Goal: Task Accomplishment & Management: Complete application form

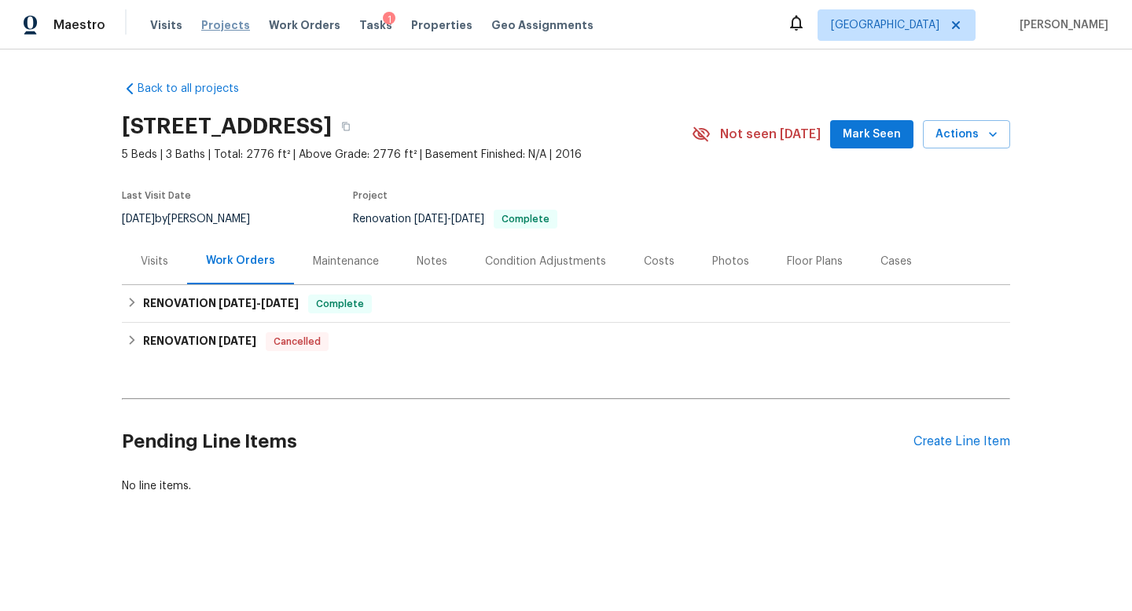
click at [212, 24] on span "Projects" at bounding box center [225, 25] width 49 height 16
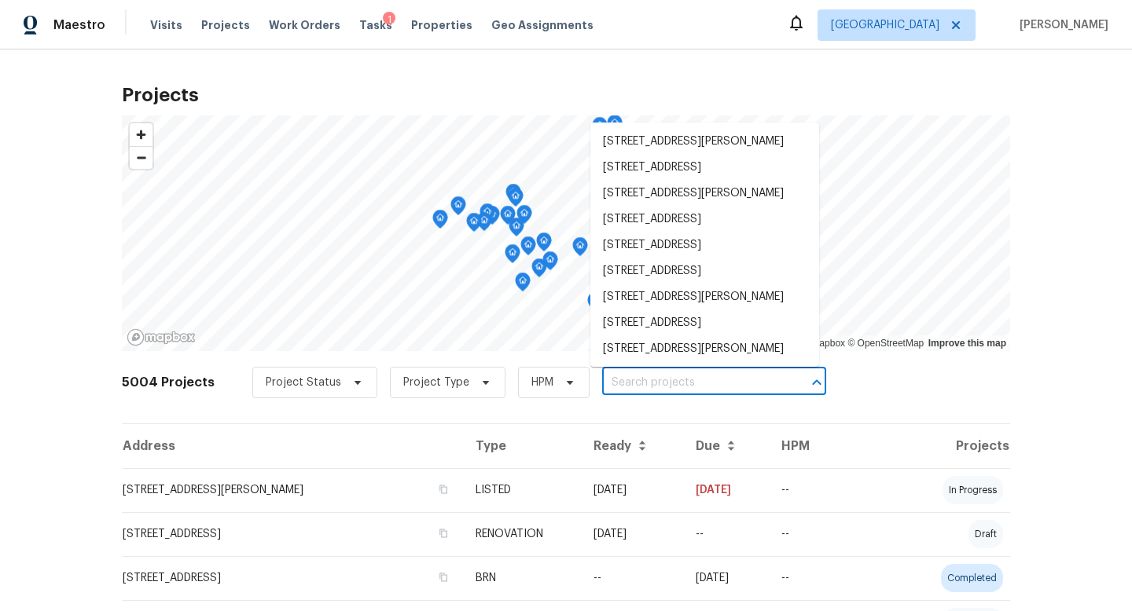
click at [619, 381] on input "text" at bounding box center [692, 383] width 180 height 24
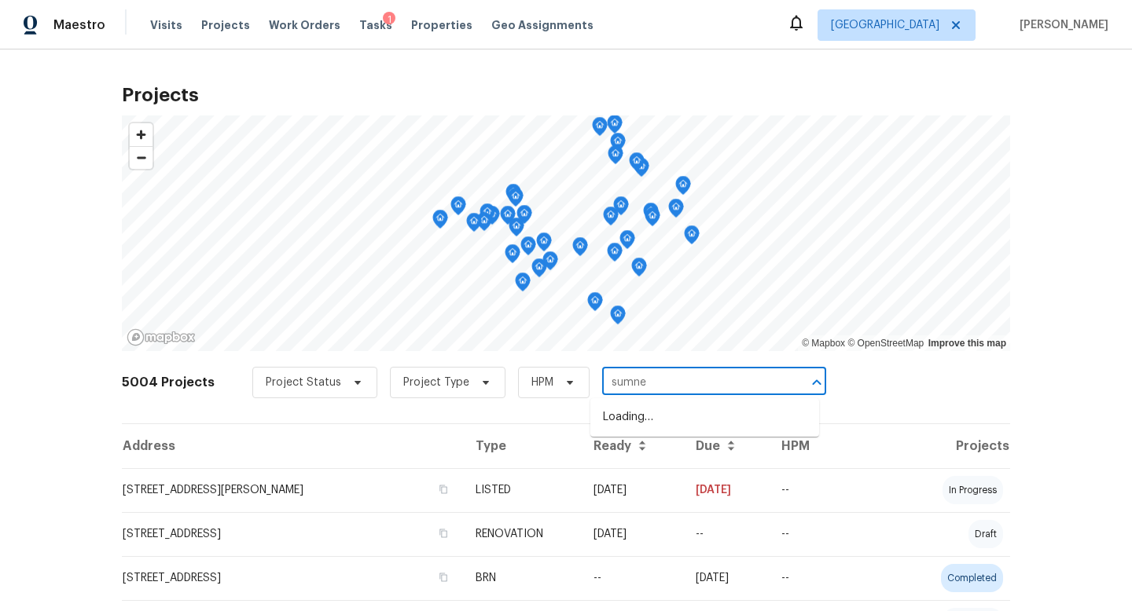
type input "[PERSON_NAME]"
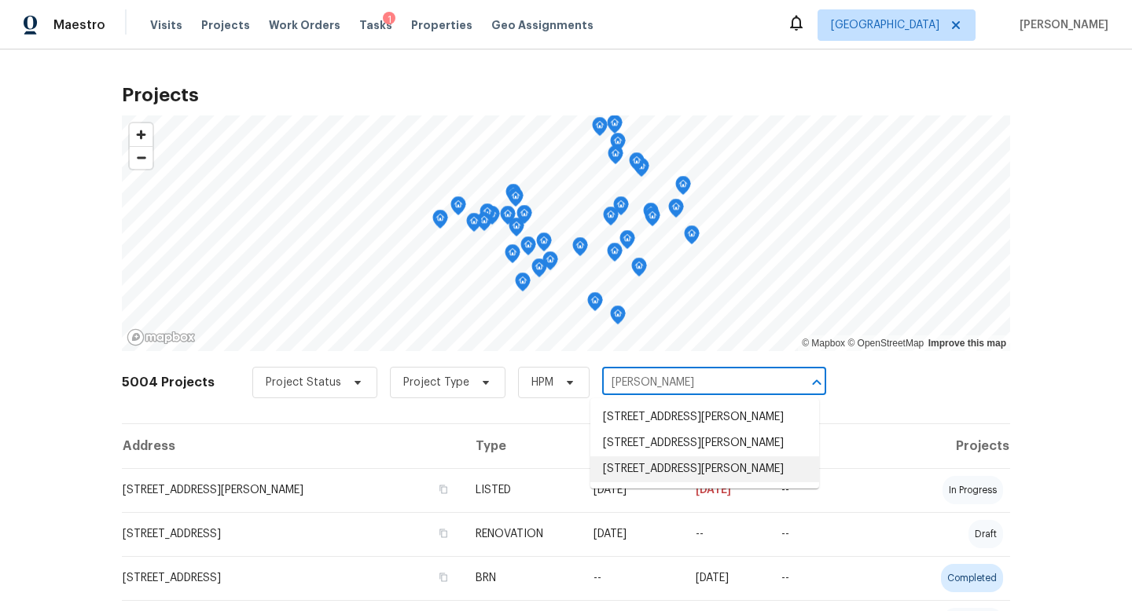
click at [667, 468] on li "[STREET_ADDRESS][PERSON_NAME]" at bounding box center [704, 470] width 229 height 26
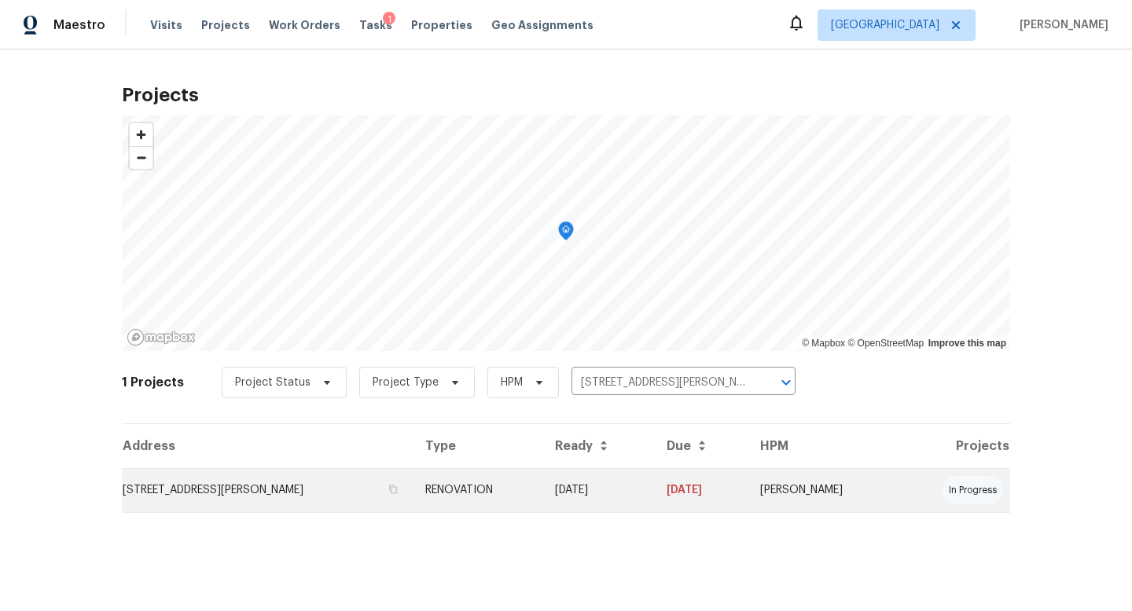
click at [254, 482] on td "[STREET_ADDRESS][PERSON_NAME]" at bounding box center [267, 490] width 291 height 44
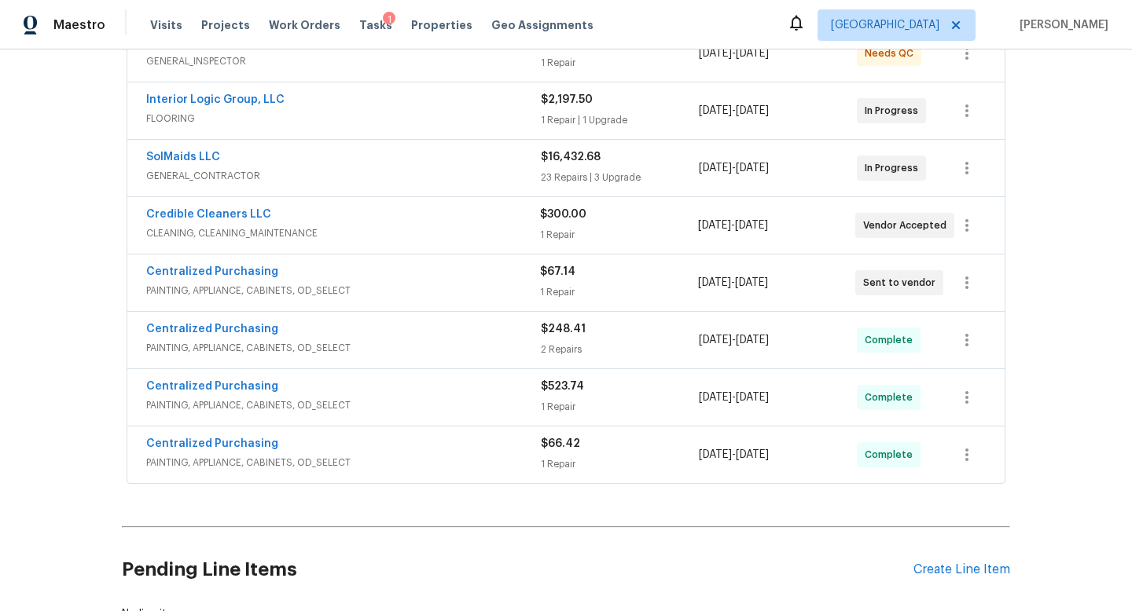
scroll to position [243, 0]
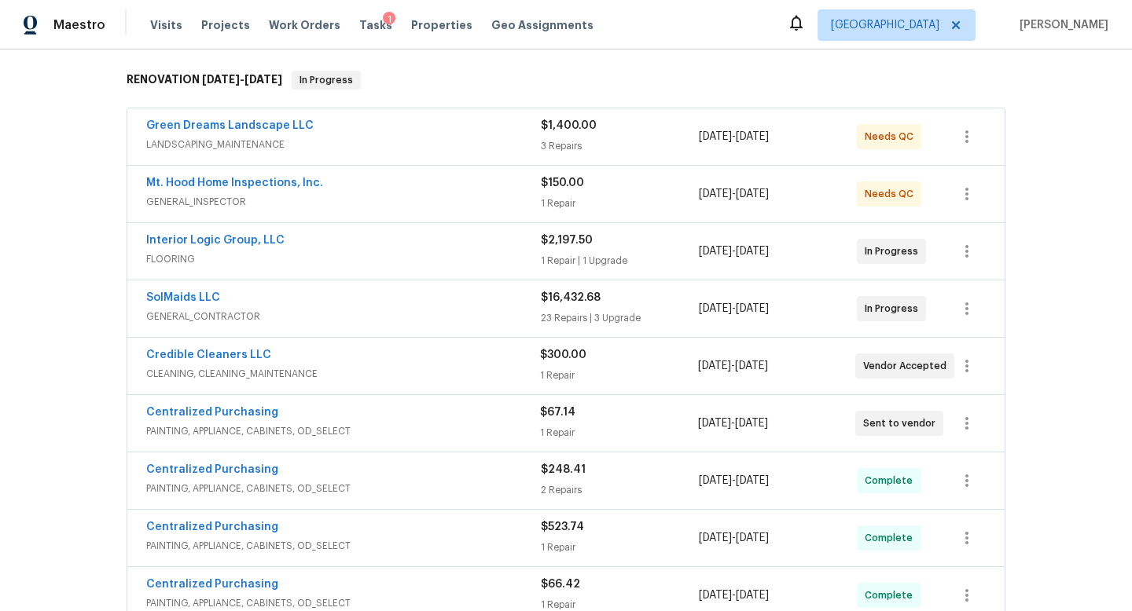
click at [449, 174] on div "Mt. Hood Home Inspections, Inc. GENERAL_INSPECTOR $150.00 1 Repair [DATE] - [DA…" at bounding box center [565, 194] width 877 height 57
click at [456, 201] on span "GENERAL_INSPECTOR" at bounding box center [343, 202] width 394 height 16
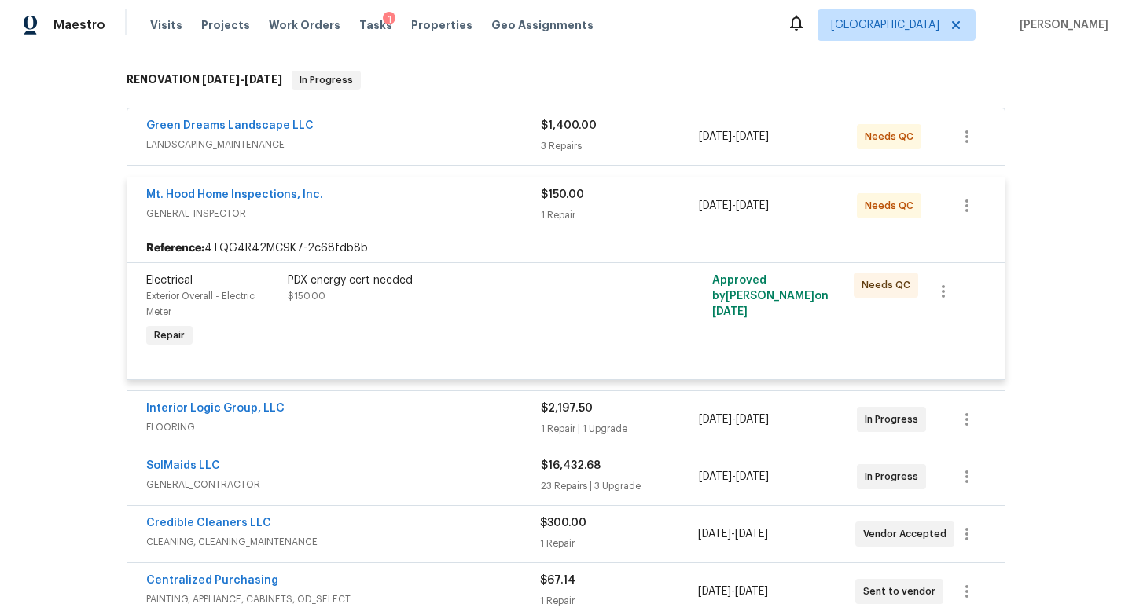
click at [437, 292] on div "PDX energy cert needed $150.00" at bounding box center [460, 288] width 344 height 31
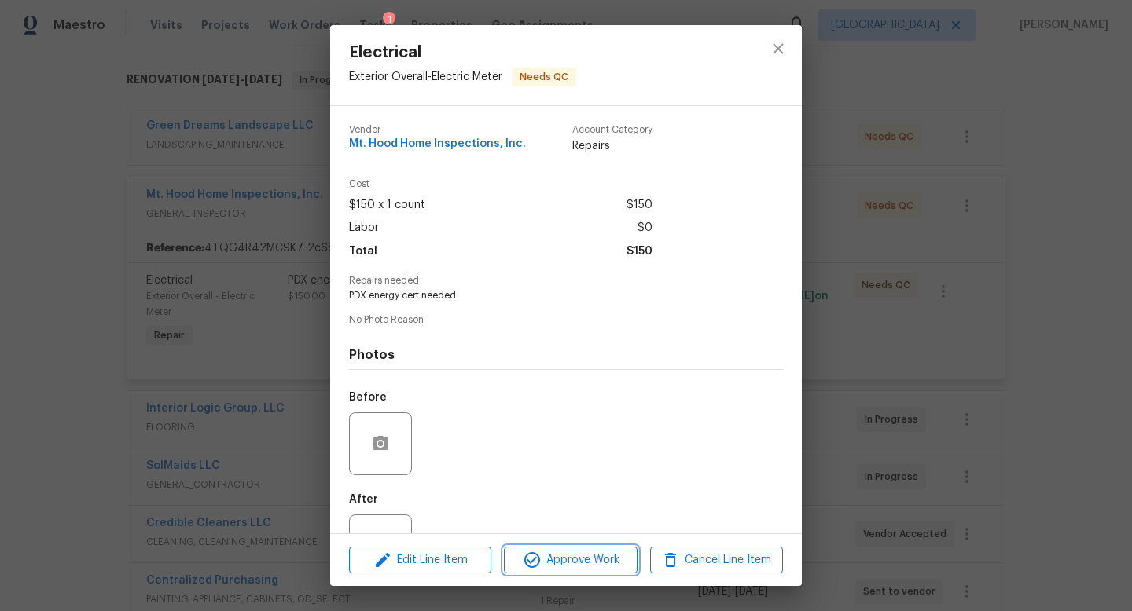
click at [537, 557] on icon "button" at bounding box center [532, 560] width 16 height 16
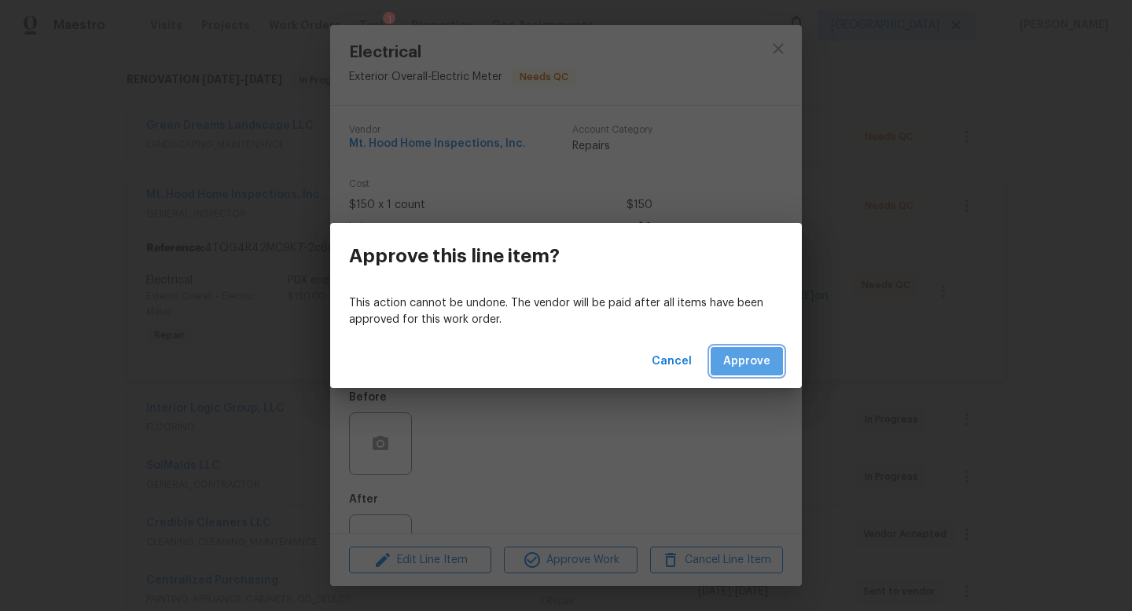
click at [734, 360] on span "Approve" at bounding box center [746, 362] width 47 height 20
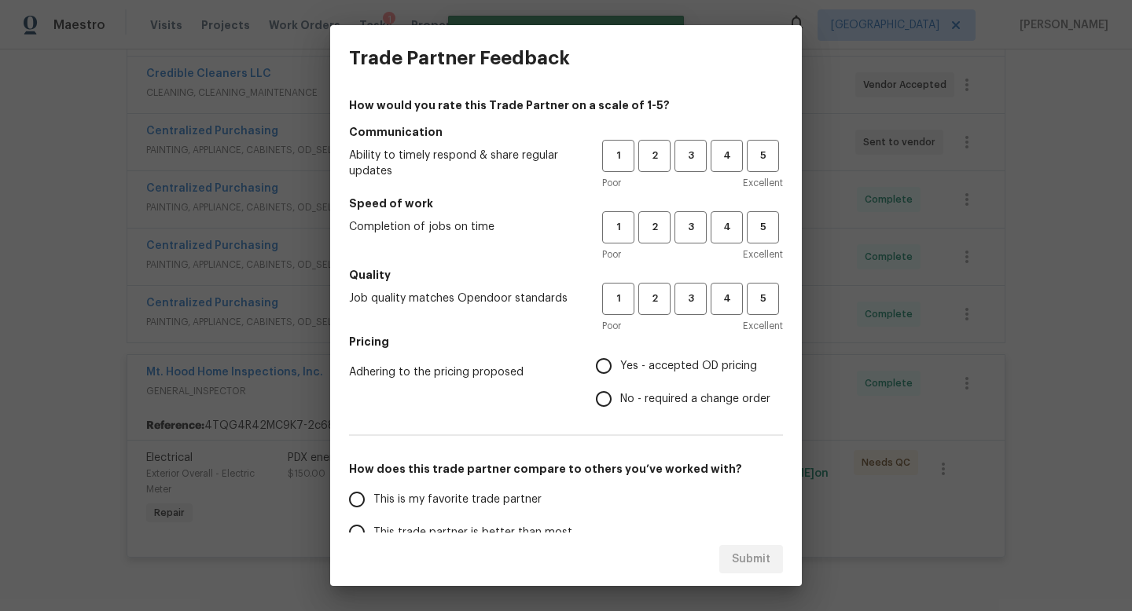
scroll to position [583, 0]
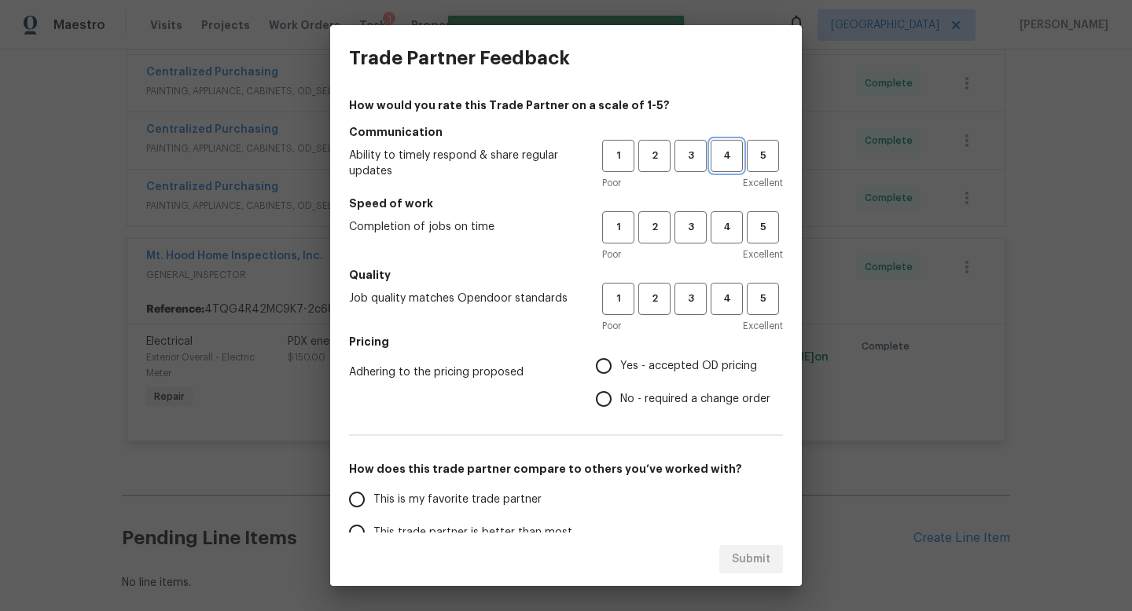
click at [729, 155] on span "4" at bounding box center [726, 156] width 29 height 18
click at [729, 218] on span "4" at bounding box center [726, 227] width 29 height 18
click at [728, 280] on h5 "Quality" at bounding box center [566, 275] width 434 height 16
click at [710, 295] on button "4" at bounding box center [726, 299] width 32 height 32
click at [601, 368] on input "Yes - accepted OD pricing" at bounding box center [603, 366] width 33 height 33
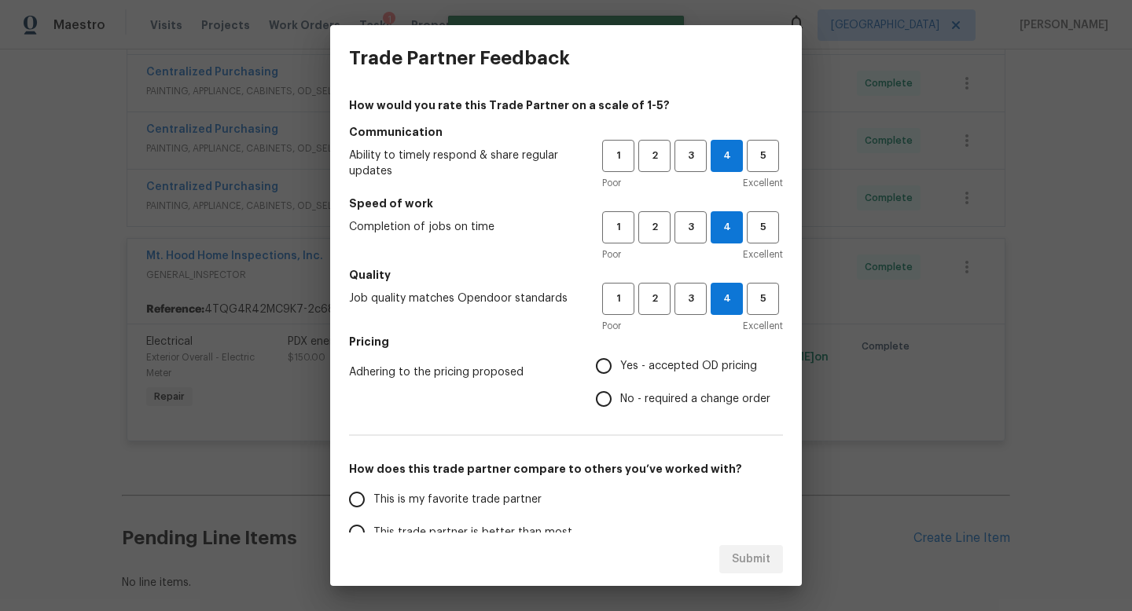
radio input "true"
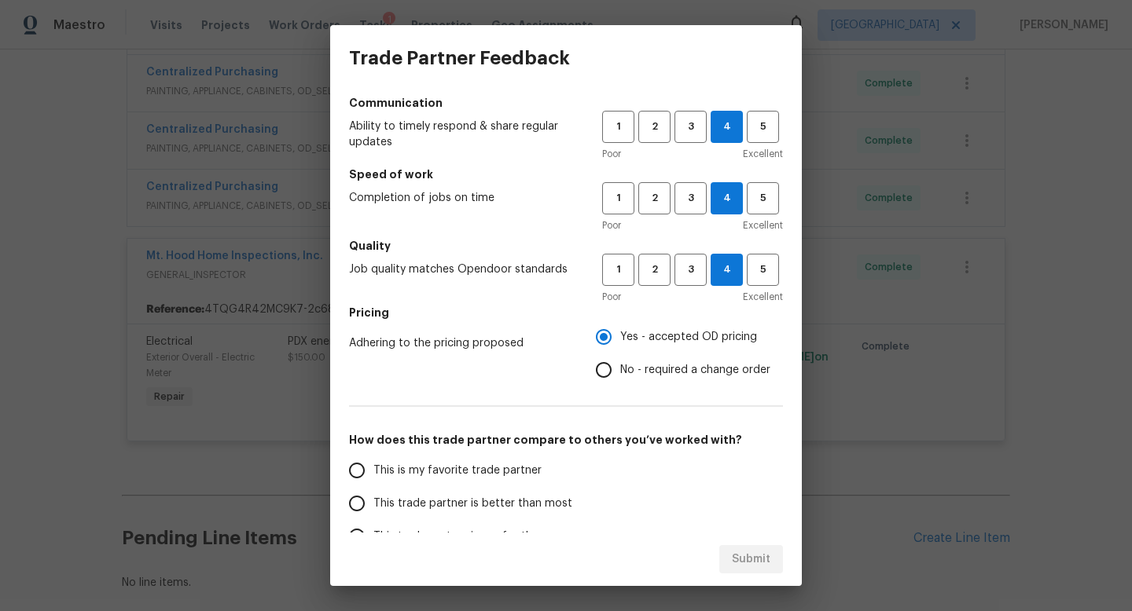
scroll to position [70, 0]
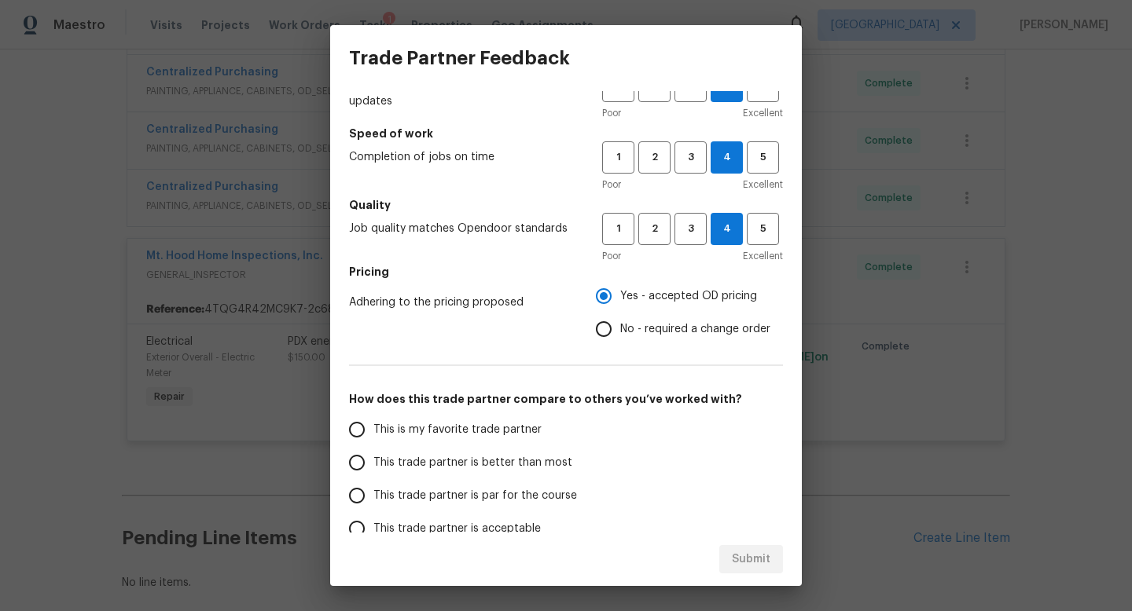
click at [437, 474] on label "This trade partner is better than most" at bounding box center [464, 462] width 248 height 33
click at [373, 474] on input "This trade partner is better than most" at bounding box center [356, 462] width 33 height 33
click at [758, 544] on div "Submit" at bounding box center [565, 560] width 471 height 54
click at [758, 545] on button "Submit" at bounding box center [751, 559] width 64 height 29
radio input "true"
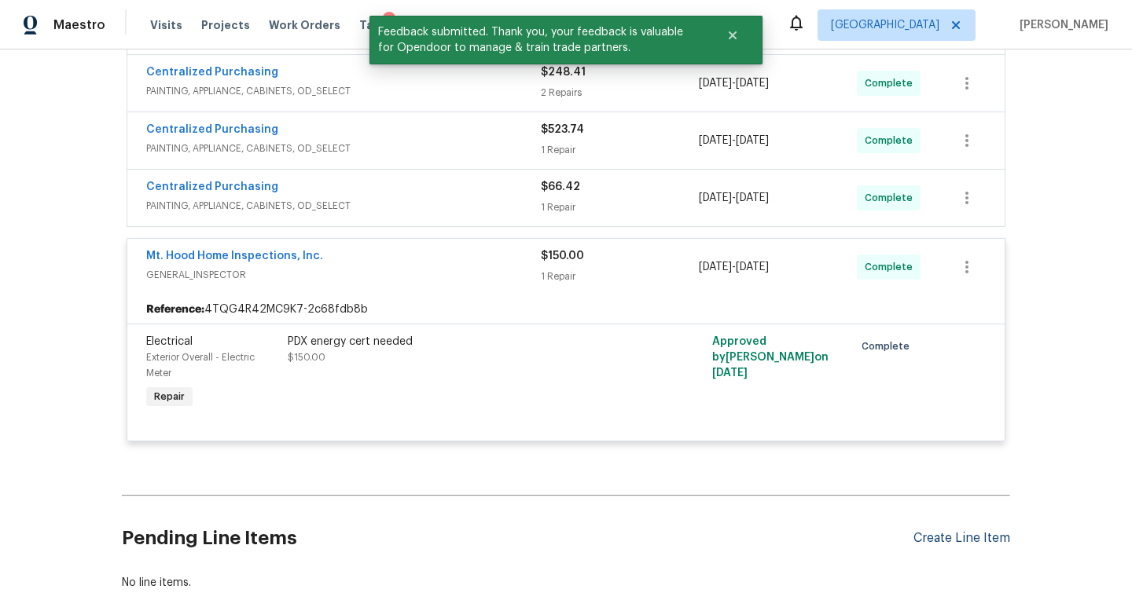
click at [963, 537] on div "Create Line Item" at bounding box center [961, 538] width 97 height 15
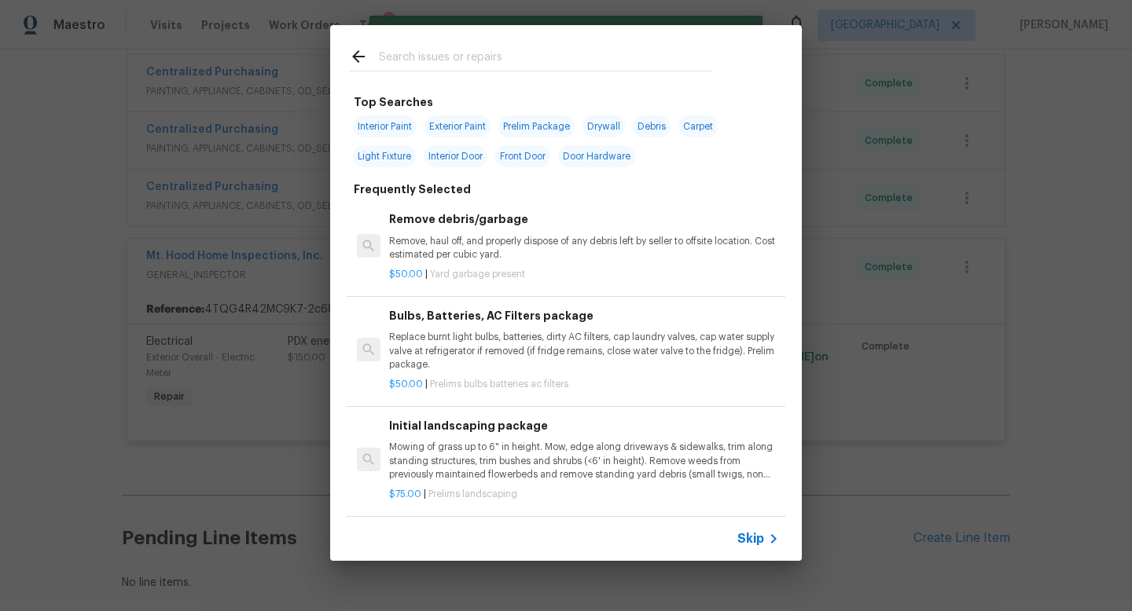
click at [467, 60] on input "text" at bounding box center [545, 59] width 333 height 24
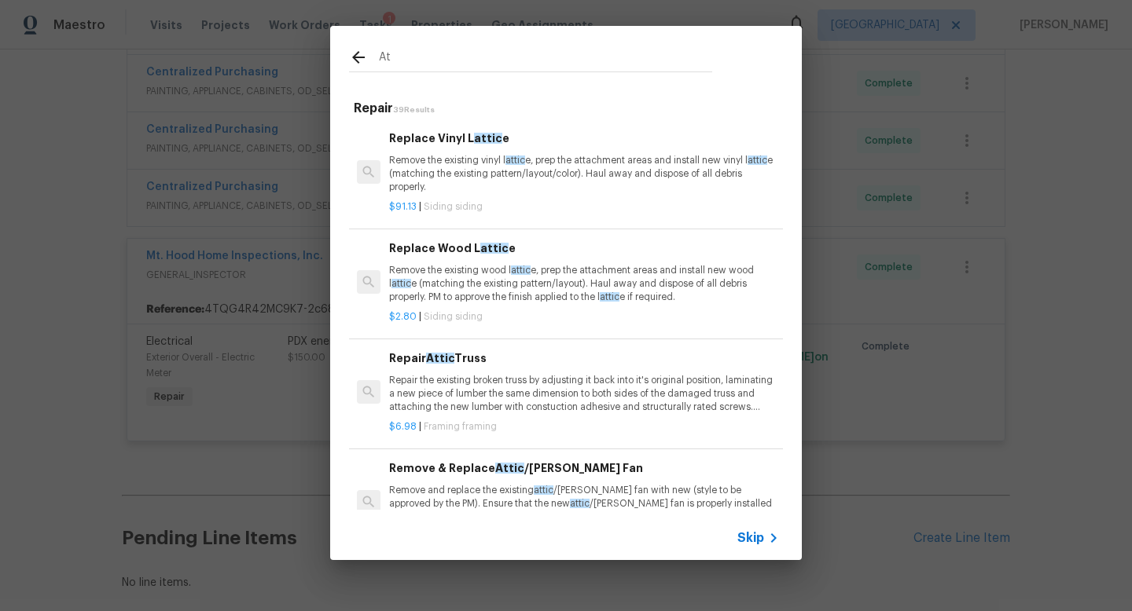
type input "A"
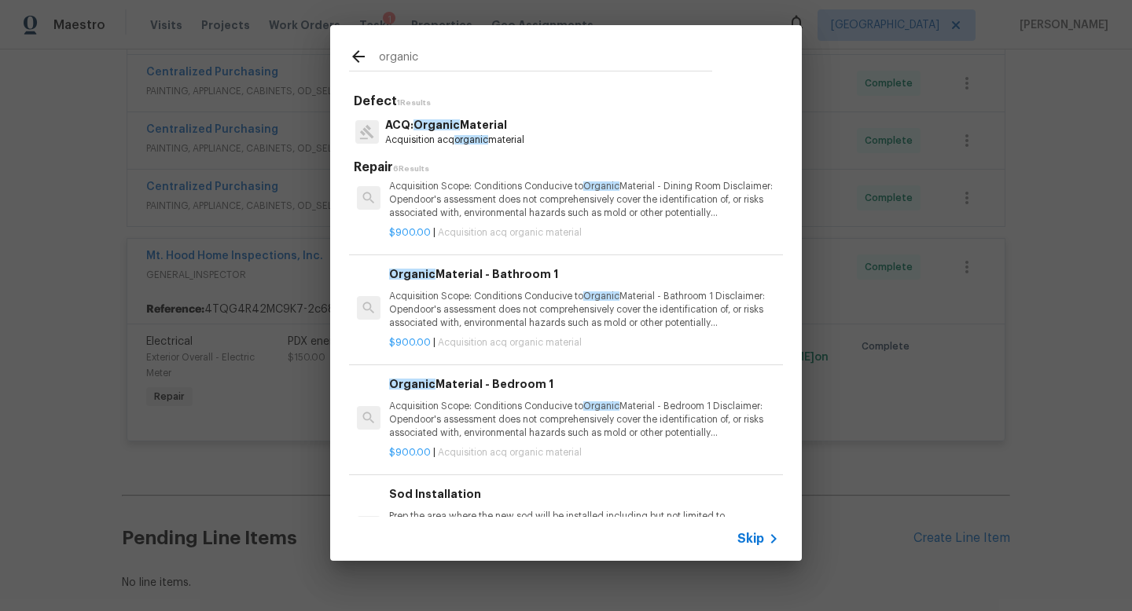
scroll to position [270, 0]
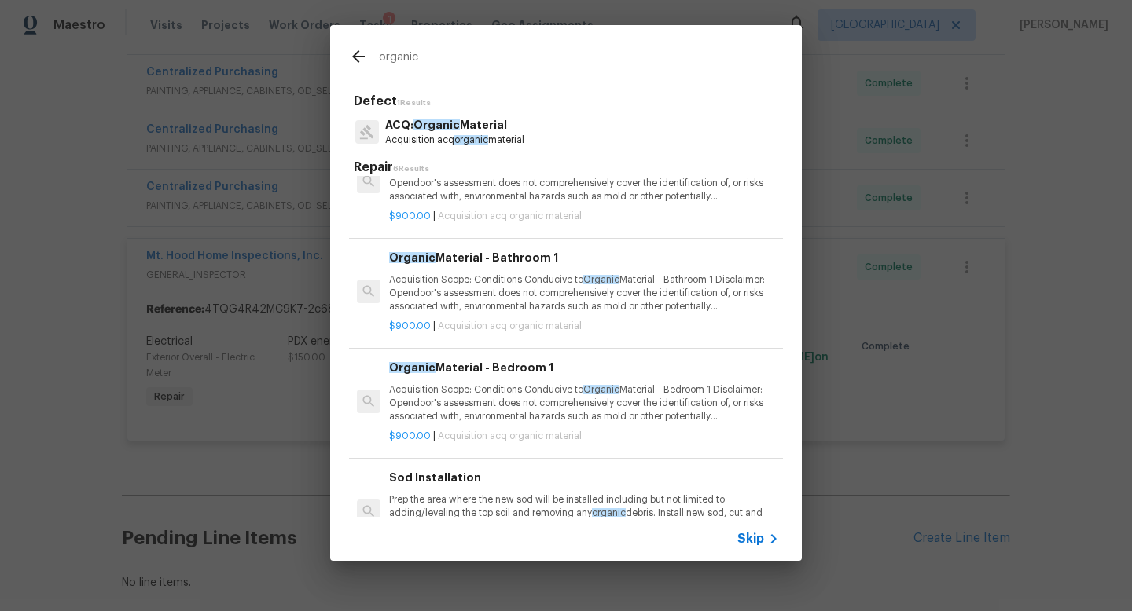
type input "organic"
click at [568, 393] on p "Acquisition Scope: Conditions Conducive to Organic Material - Bedroom 1 Disclai…" at bounding box center [584, 403] width 390 height 40
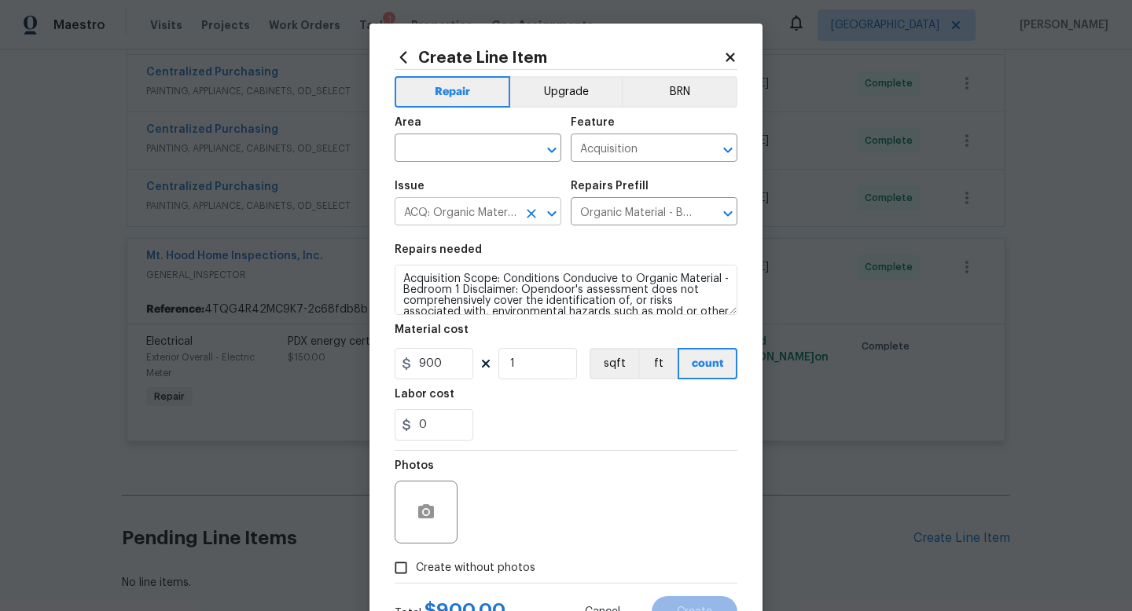
click at [523, 217] on icon "Clear" at bounding box center [531, 214] width 16 height 16
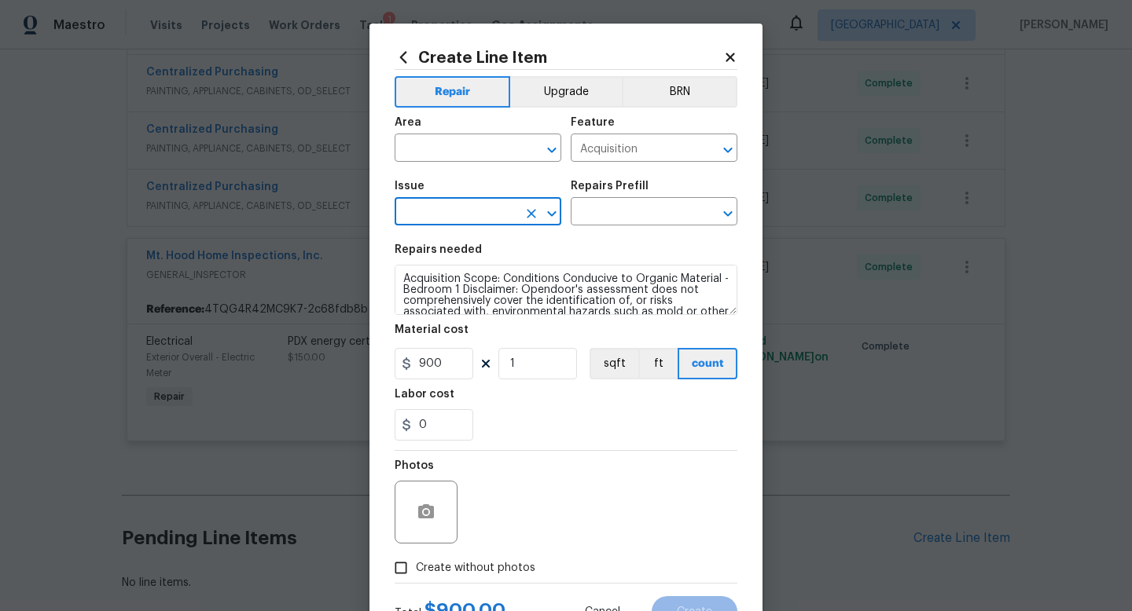
scroll to position [0, 0]
type input "att"
click at [688, 142] on input "Acquisition" at bounding box center [631, 150] width 123 height 24
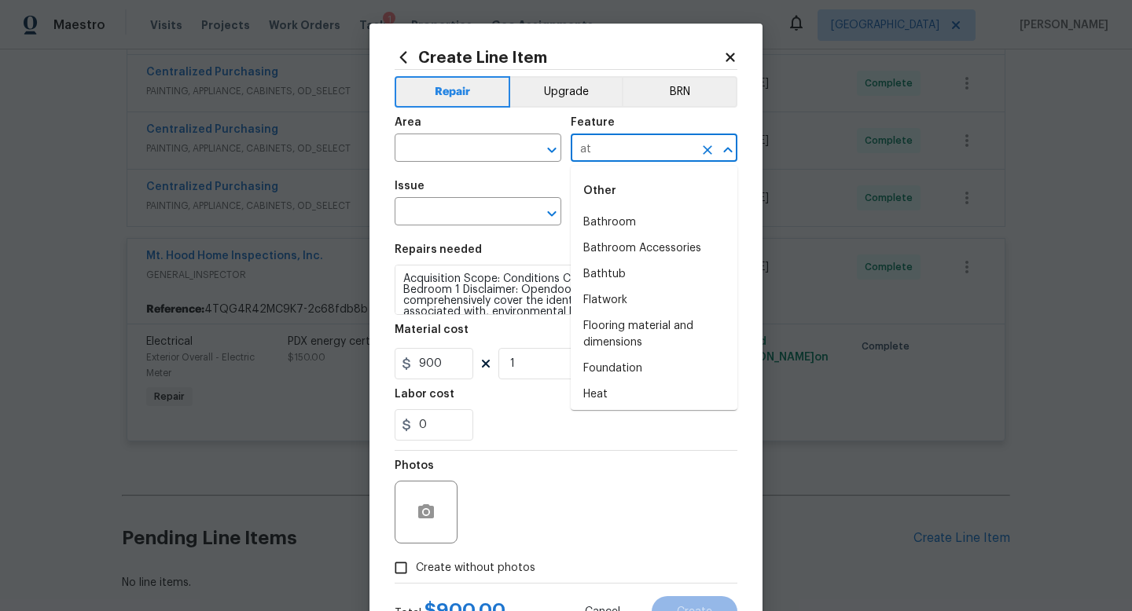
type input "a"
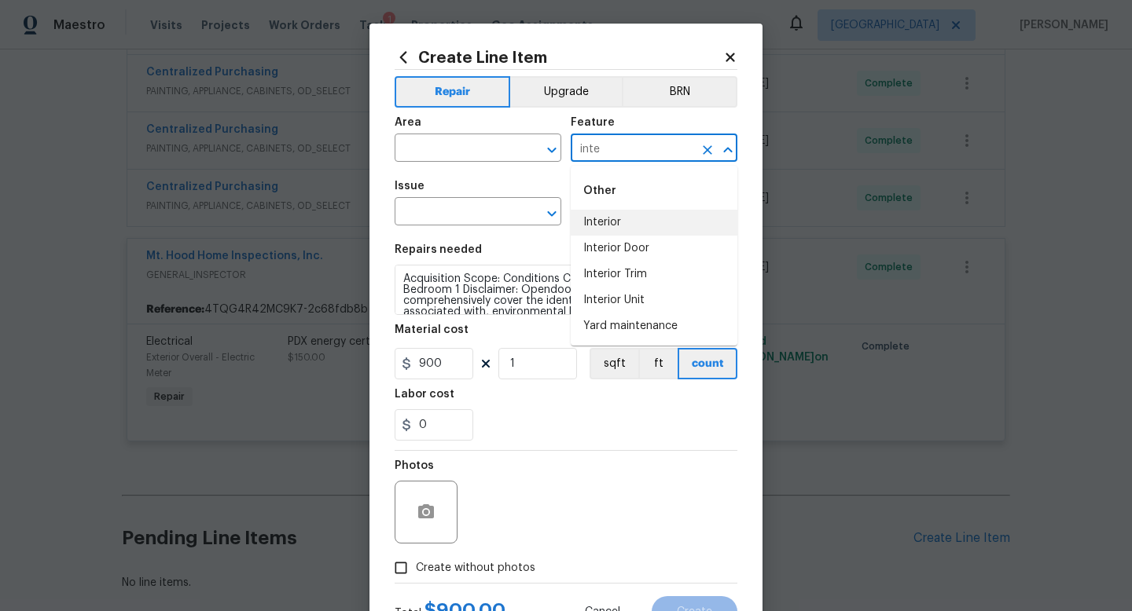
click at [642, 226] on li "Interior" at bounding box center [653, 223] width 167 height 26
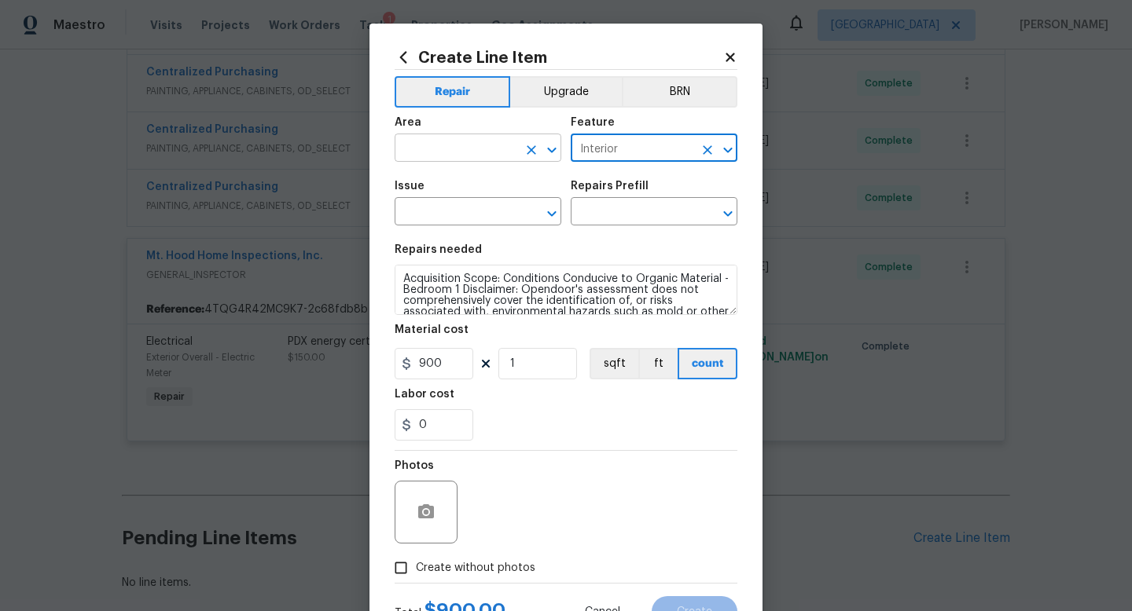
type input "Interior"
click at [479, 152] on input "text" at bounding box center [455, 150] width 123 height 24
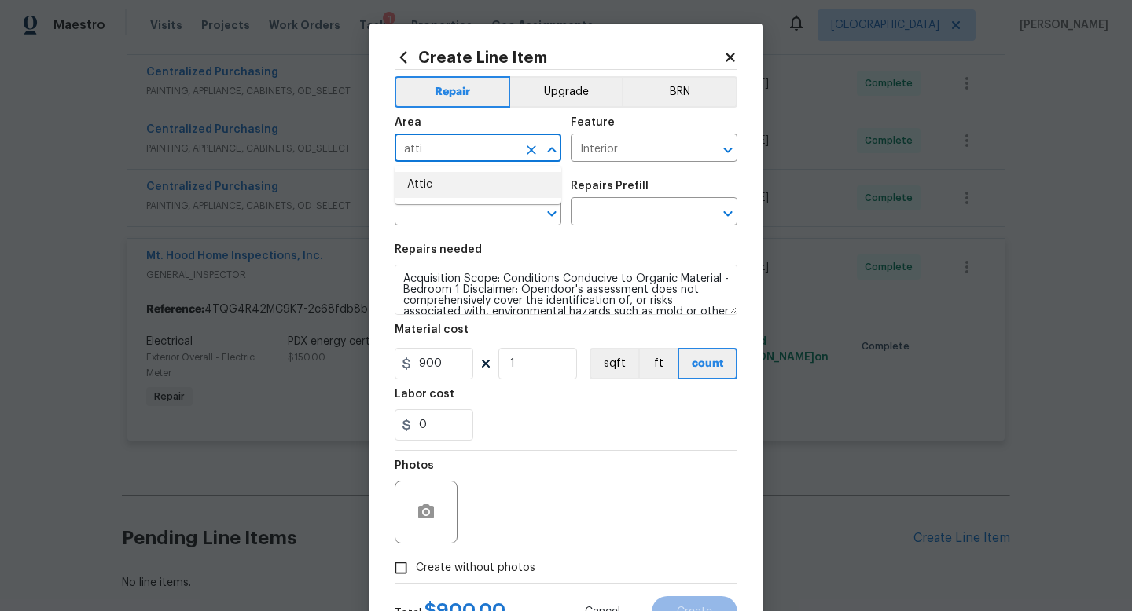
click at [468, 182] on li "Attic" at bounding box center [477, 185] width 167 height 26
type input "Attic"
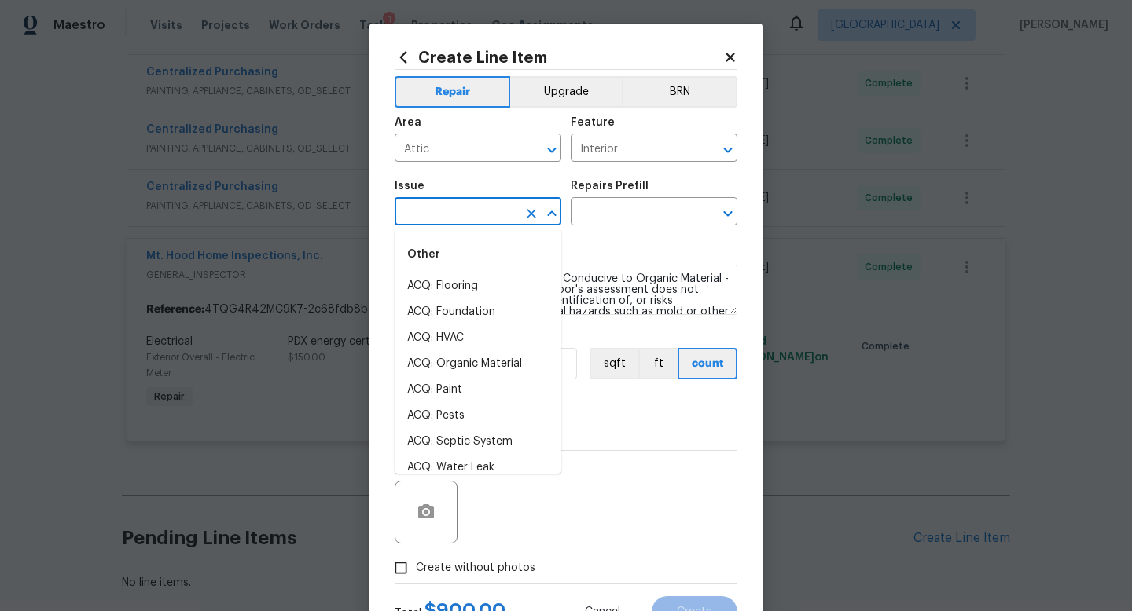
click at [453, 211] on input "text" at bounding box center [455, 213] width 123 height 24
type input "o"
type input "a"
type input "i"
click at [485, 281] on li "Demo Interior" at bounding box center [477, 286] width 167 height 26
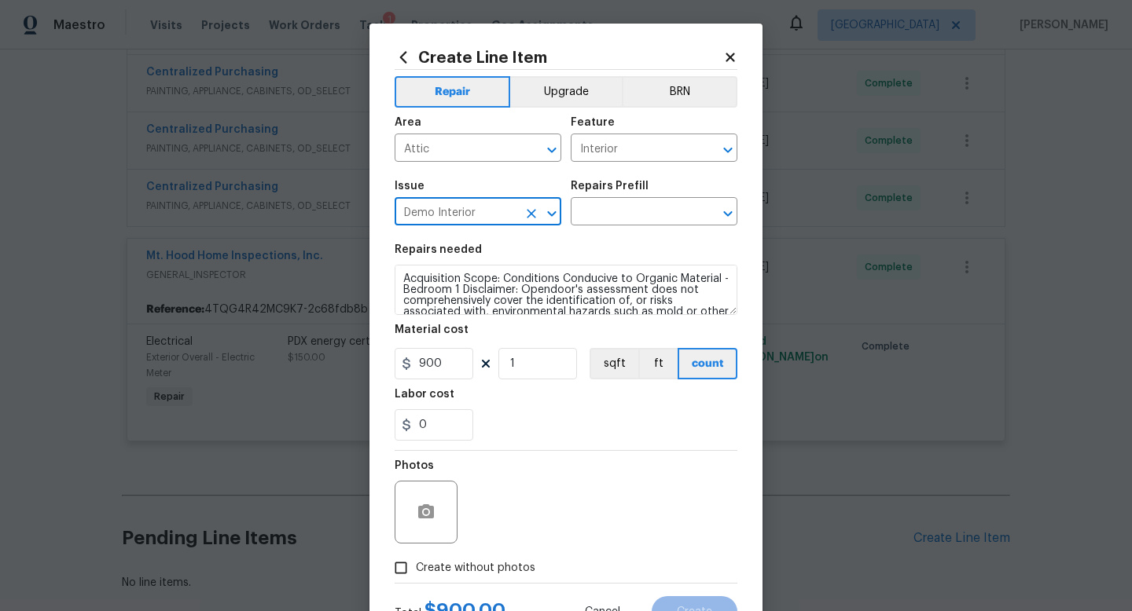
drag, startPoint x: 483, startPoint y: 217, endPoint x: 347, endPoint y: 202, distance: 136.8
click at [347, 202] on div "Create Line Item Repair Upgrade BRN Area Attic ​ Feature Interior ​ Issue Demo …" at bounding box center [566, 305] width 1132 height 611
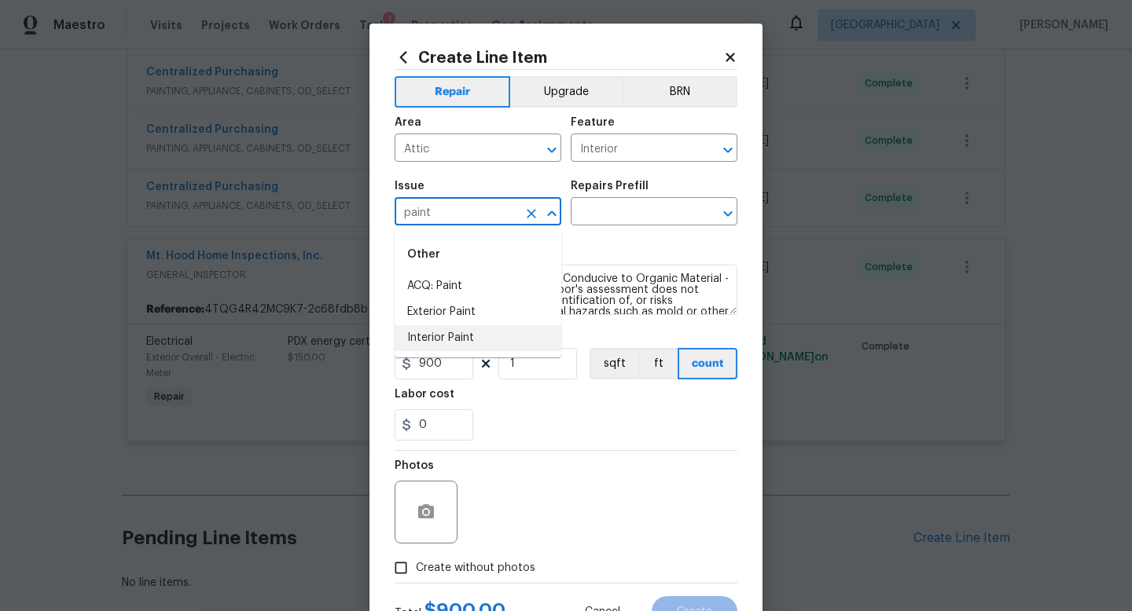
click at [416, 331] on li "Interior Paint" at bounding box center [477, 338] width 167 height 26
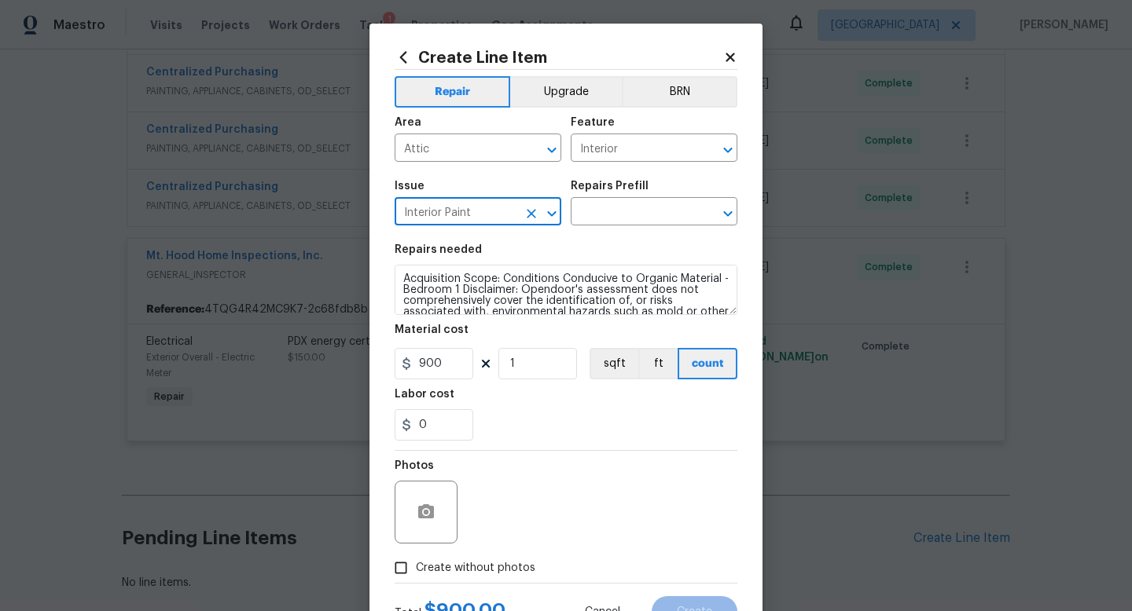
type input "Interior Paint"
click at [672, 193] on div "Repairs Prefill" at bounding box center [653, 191] width 167 height 20
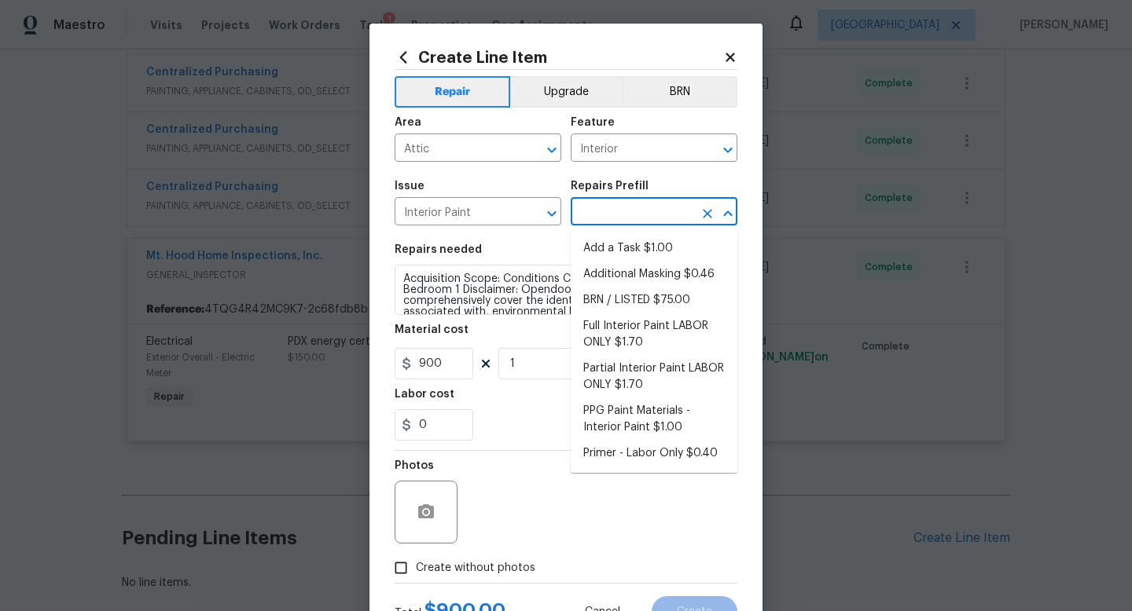
click at [654, 222] on input "text" at bounding box center [631, 213] width 123 height 24
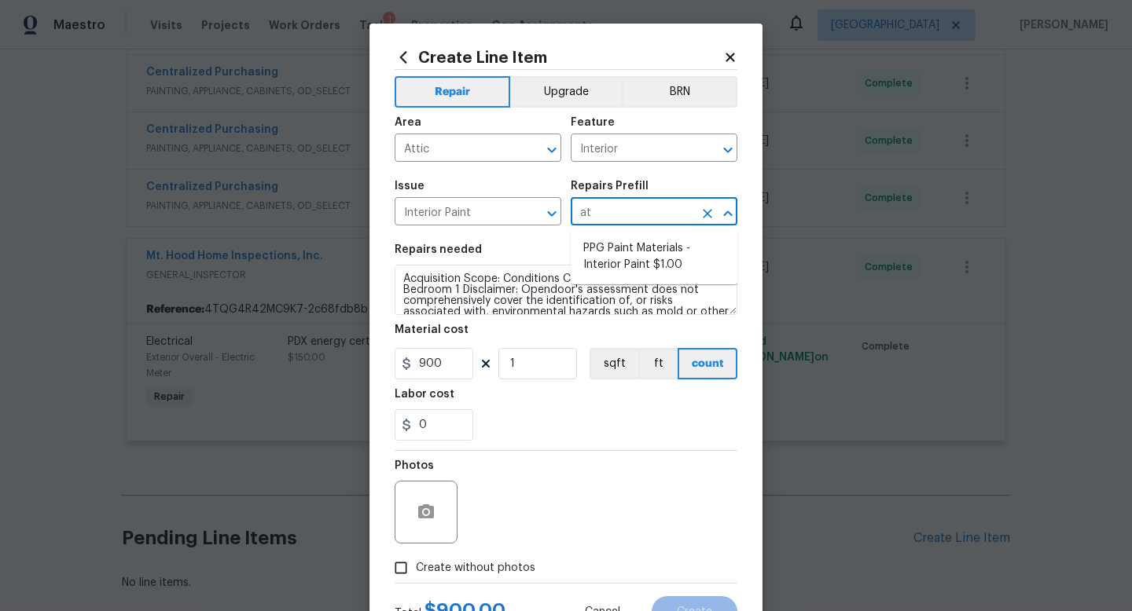
type input "a"
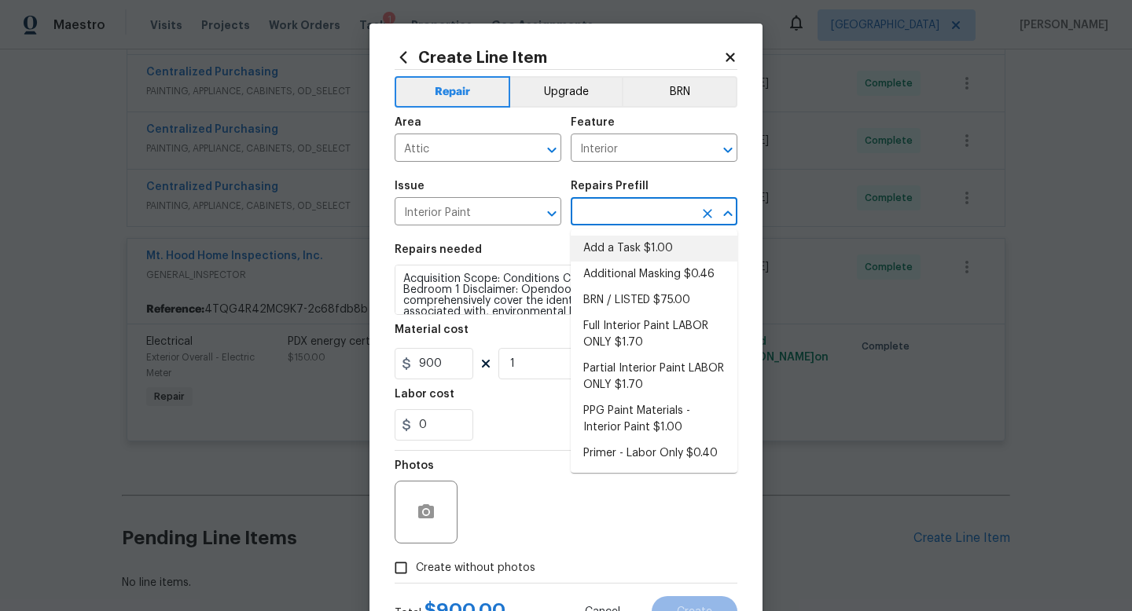
click at [660, 253] on li "Add a Task $1.00" at bounding box center [653, 249] width 167 height 26
type input "Overall Paint"
type input "Add a Task $1.00"
type textarea "HPM to detail"
type input "1"
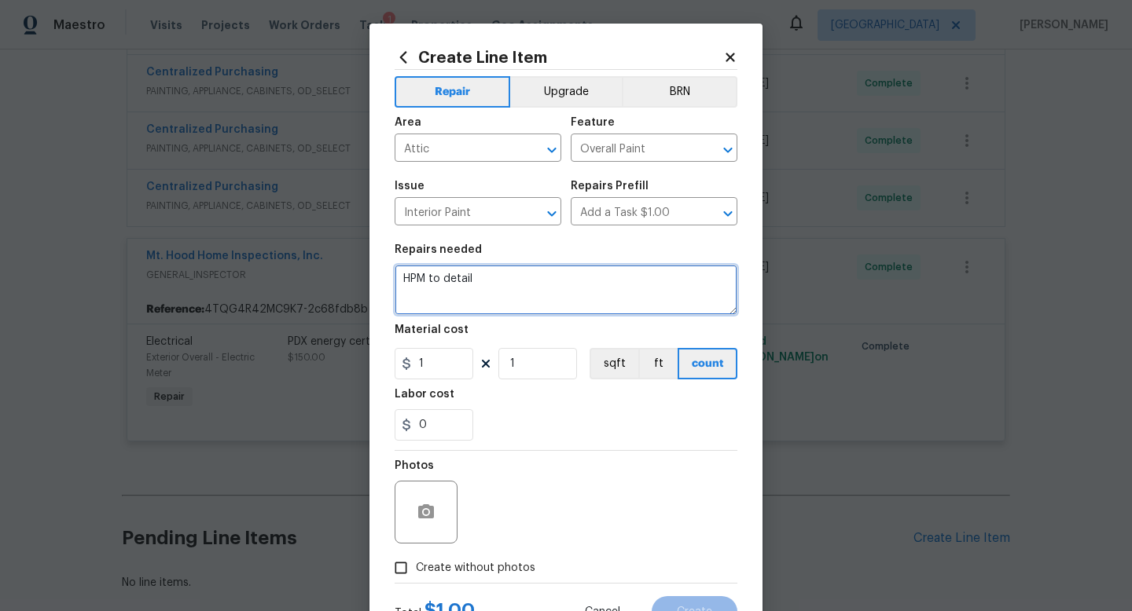
drag, startPoint x: 549, startPoint y: 299, endPoint x: 341, endPoint y: 270, distance: 210.4
click at [341, 270] on div "Create Line Item Repair Upgrade BRN Area Attic ​ Feature Overall Paint ​ Issue …" at bounding box center [566, 305] width 1132 height 611
type textarea "Please assess possible discoloration in attic and supply estimate to treat as n…"
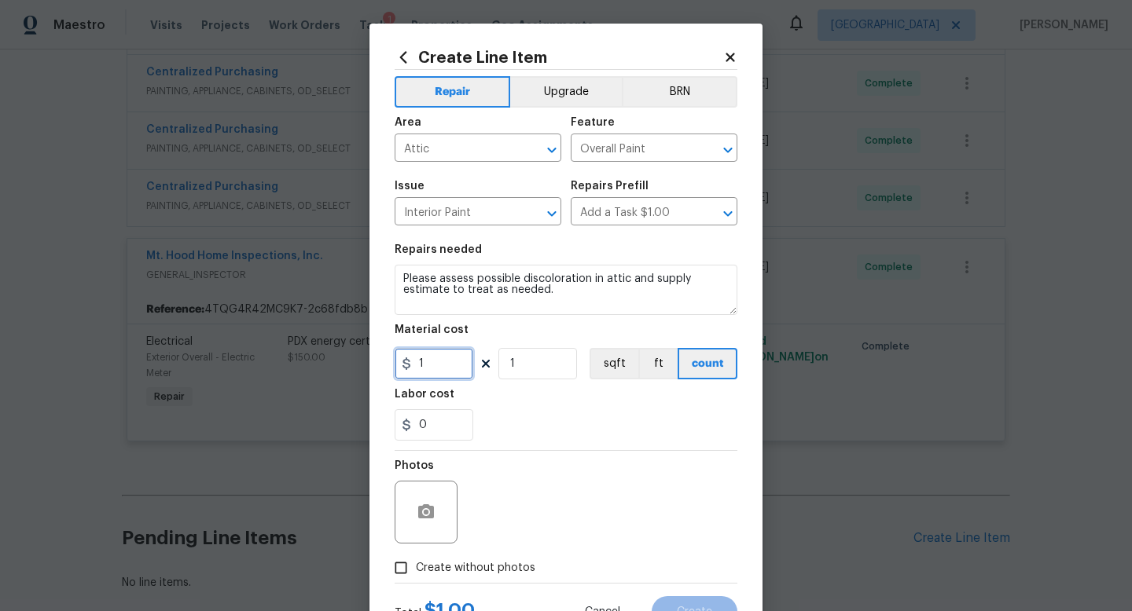
click at [451, 369] on input "1" at bounding box center [433, 363] width 79 height 31
type input "100"
click at [424, 574] on span "Create without photos" at bounding box center [475, 568] width 119 height 17
click at [416, 574] on input "Create without photos" at bounding box center [401, 568] width 30 height 30
checkbox input "true"
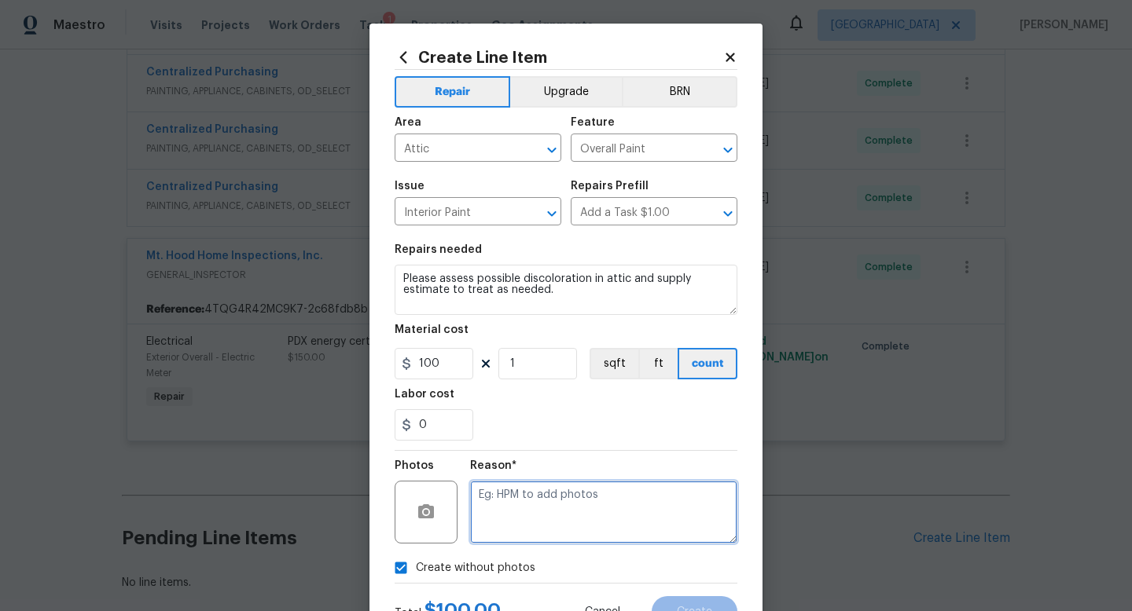
click at [570, 499] on textarea at bounding box center [603, 512] width 267 height 63
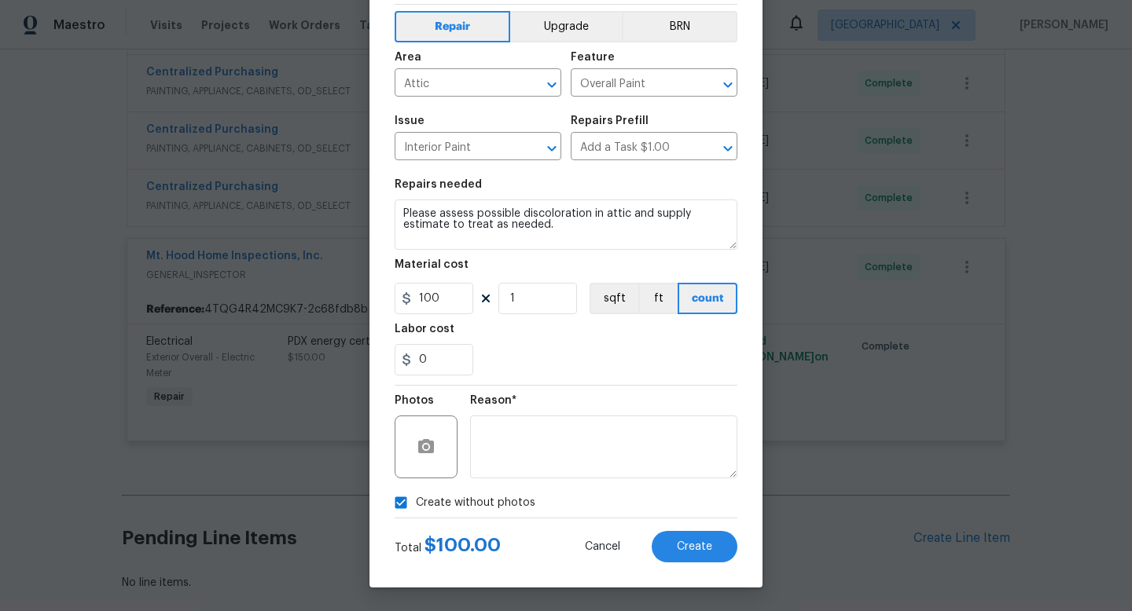
click at [680, 529] on div "Total $ 100.00 Cancel Create" at bounding box center [565, 541] width 343 height 44
click at [680, 548] on span "Create" at bounding box center [694, 547] width 35 height 12
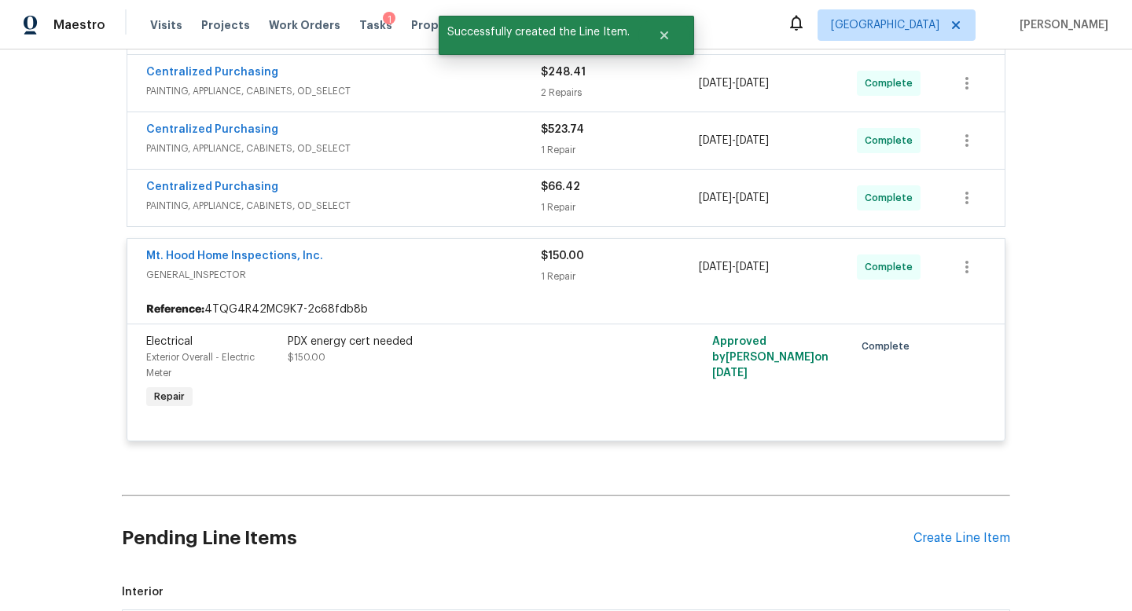
scroll to position [684, 0]
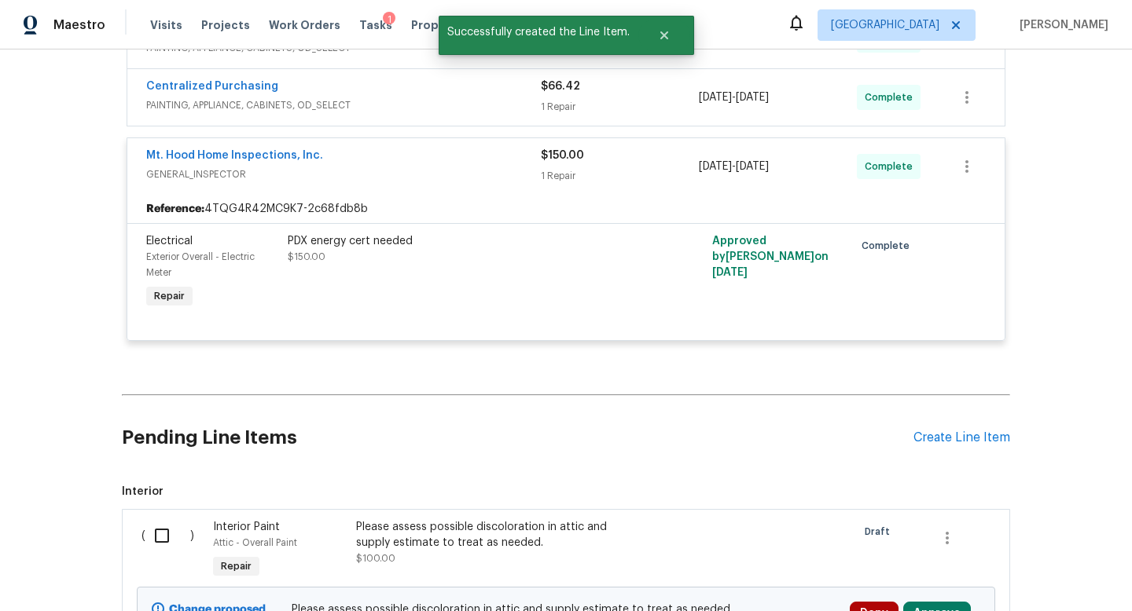
click at [159, 539] on input "checkbox" at bounding box center [167, 535] width 45 height 33
checkbox input "true"
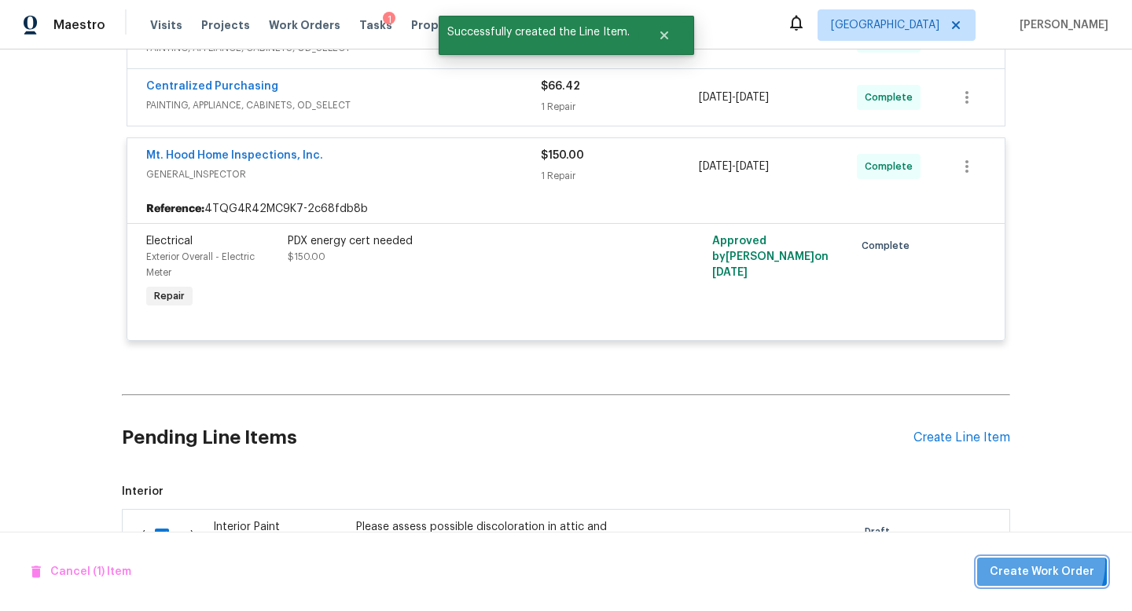
click at [1028, 563] on span "Create Work Order" at bounding box center [1041, 573] width 105 height 20
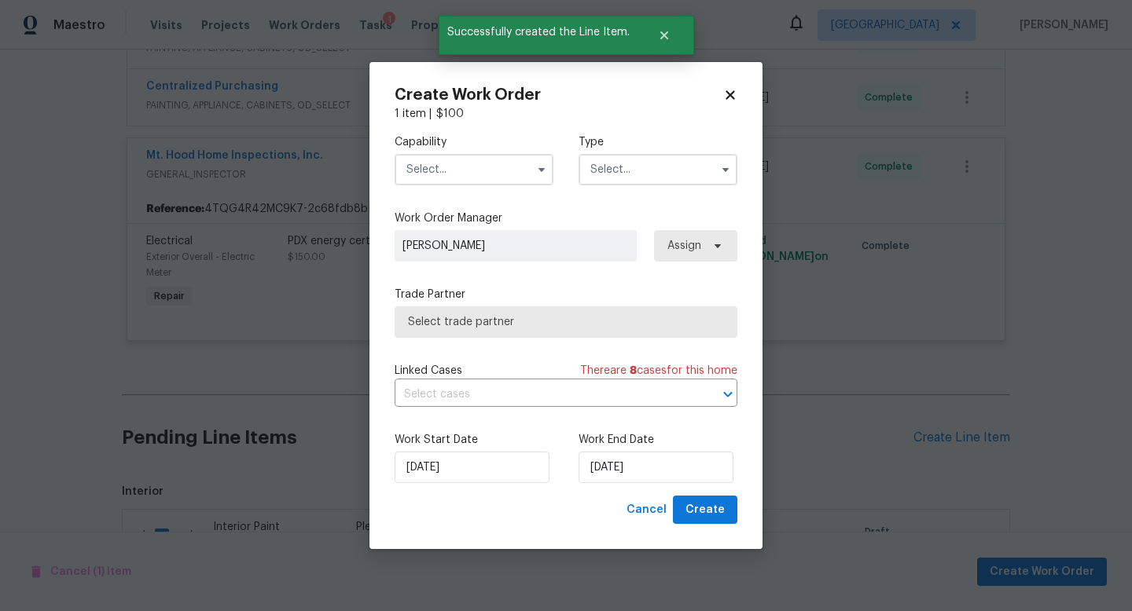
click at [439, 169] on input "text" at bounding box center [473, 169] width 159 height 31
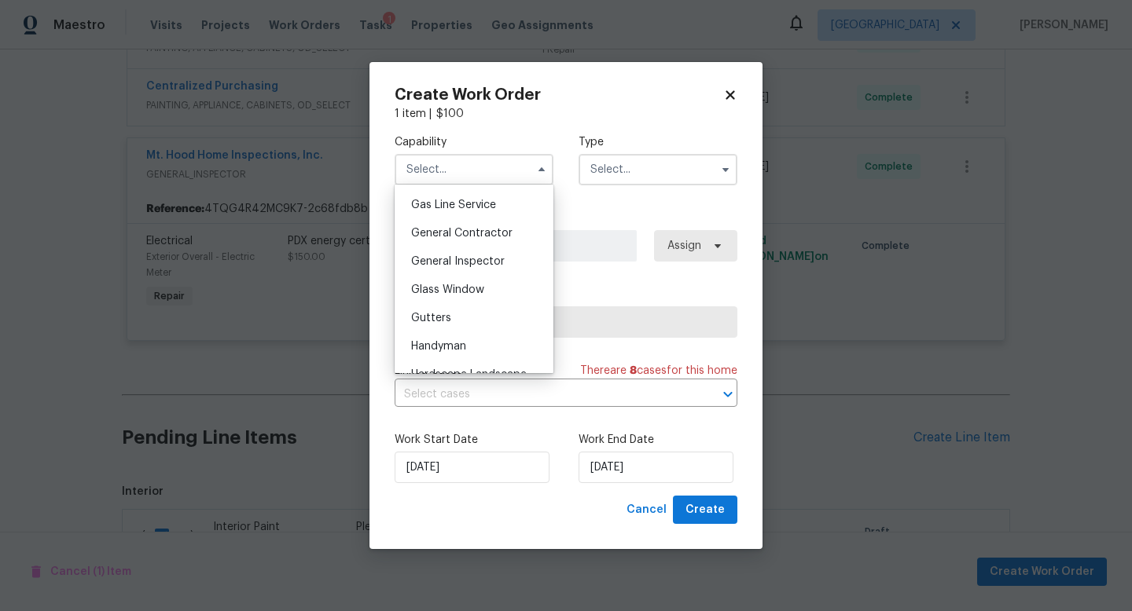
scroll to position [717, 0]
click at [459, 262] on span "General Inspector" at bounding box center [458, 264] width 94 height 11
type input "General Inspector"
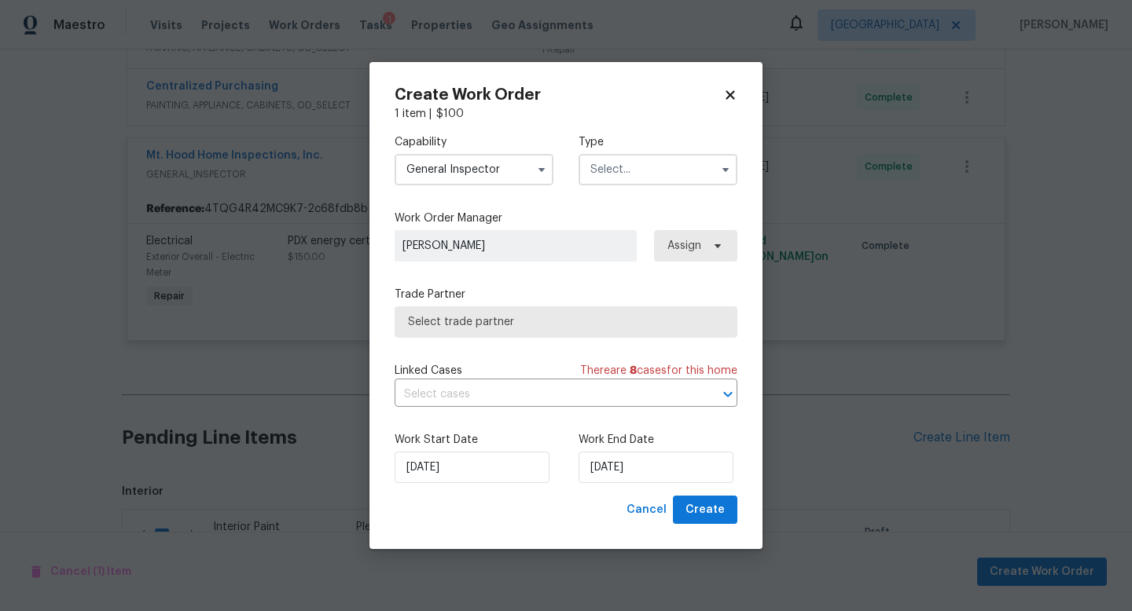
click at [631, 178] on input "text" at bounding box center [657, 169] width 159 height 31
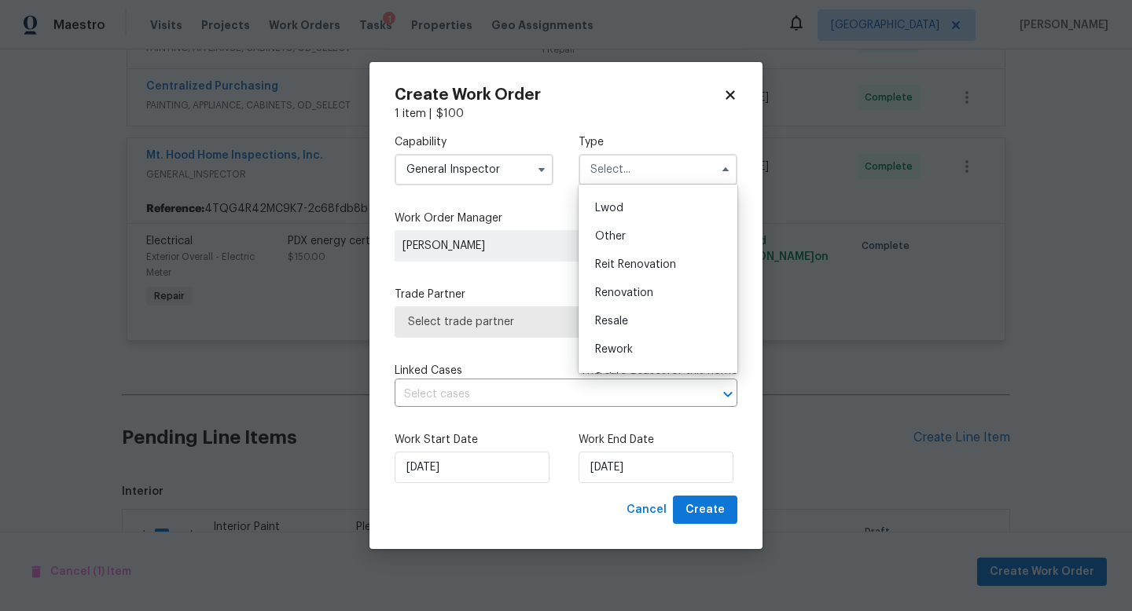
scroll to position [187, 0]
click at [639, 270] on span "Renovation" at bounding box center [624, 270] width 58 height 11
type input "Renovation"
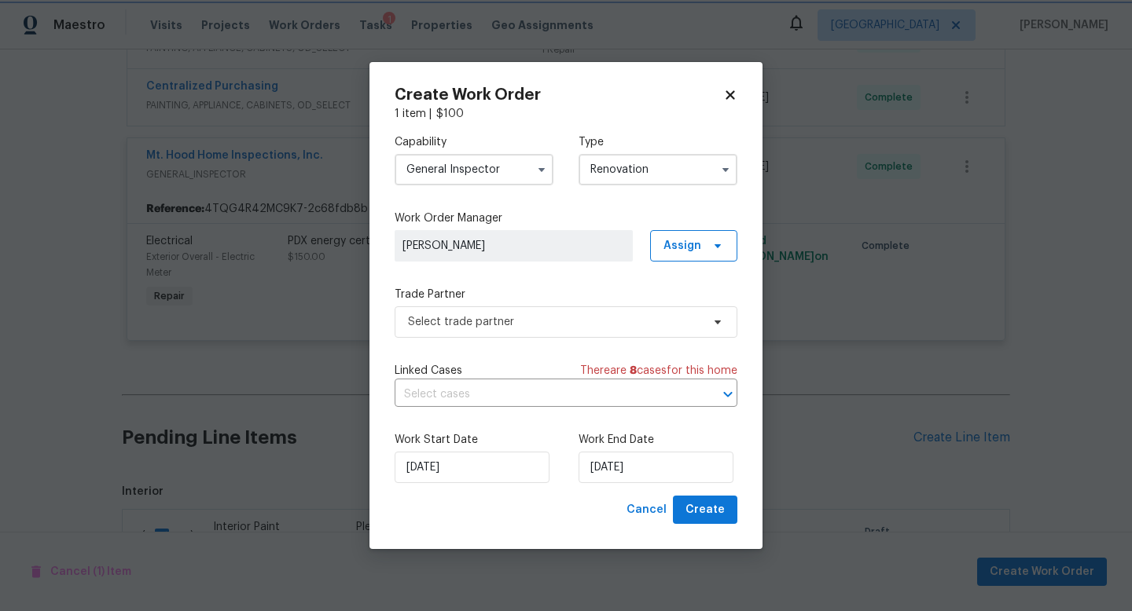
scroll to position [0, 0]
click at [488, 326] on span "Select trade partner" at bounding box center [554, 322] width 293 height 16
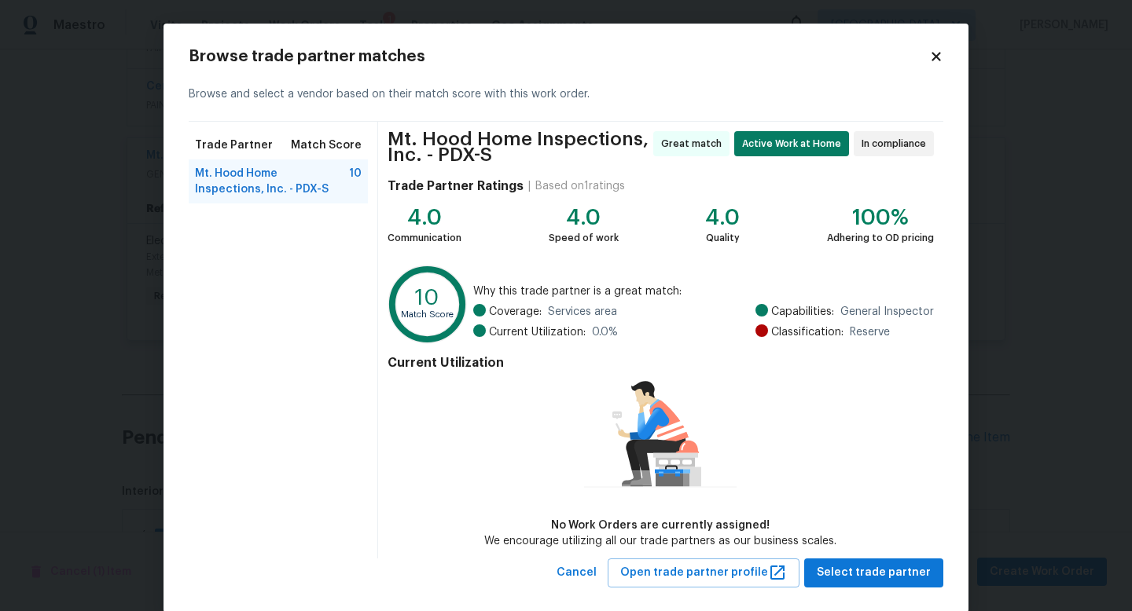
click at [933, 57] on icon at bounding box center [935, 56] width 9 height 9
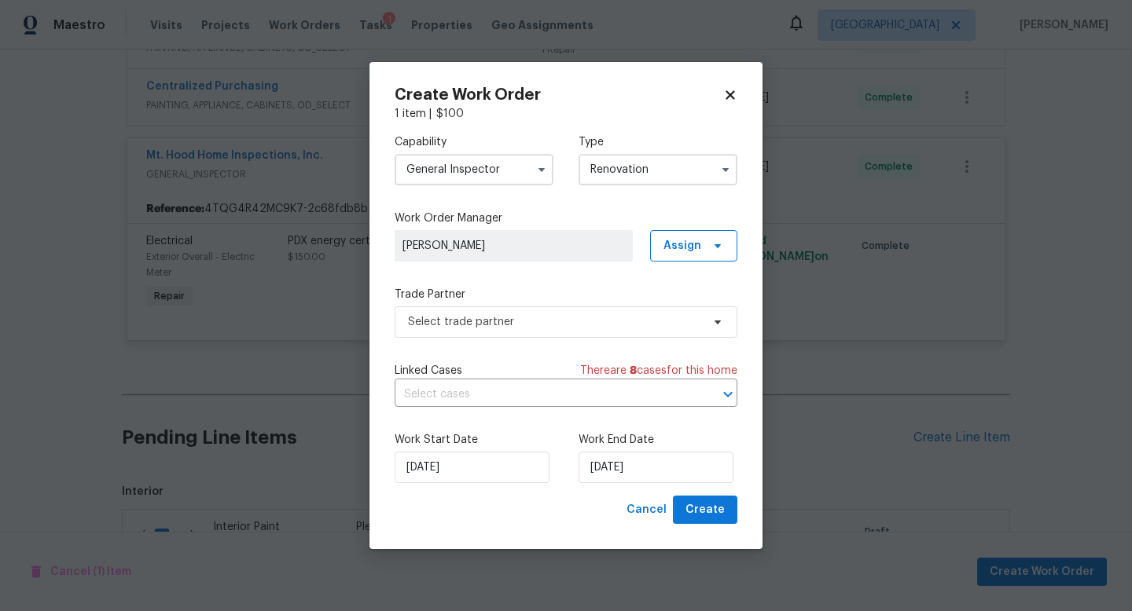
click at [420, 175] on input "General Inspector" at bounding box center [473, 169] width 159 height 31
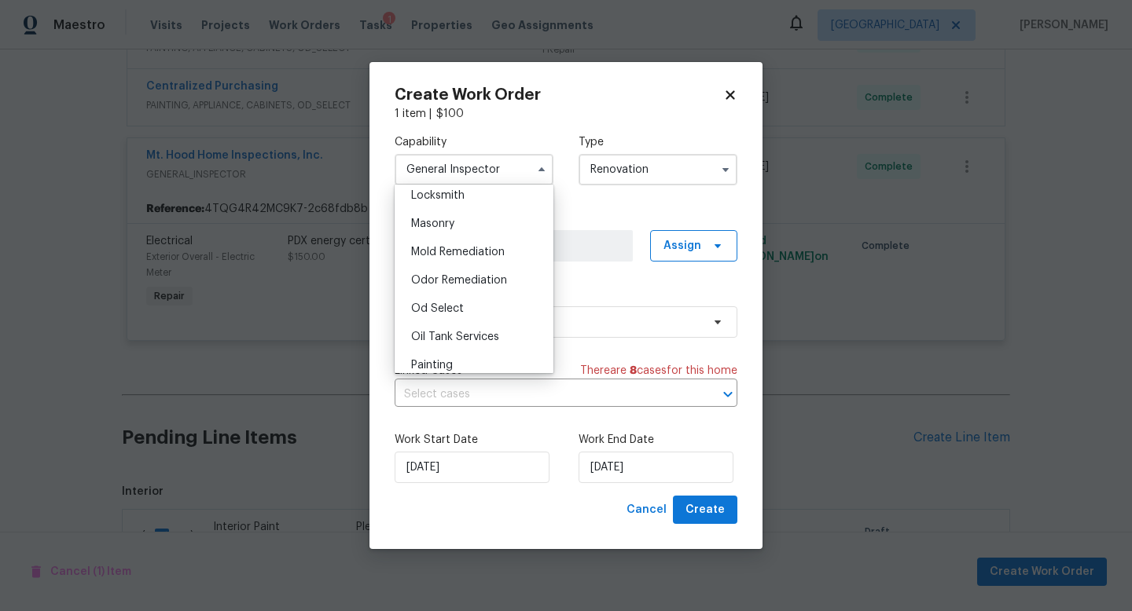
scroll to position [1162, 0]
click at [479, 255] on div "Mold Remediation" at bounding box center [473, 247] width 151 height 28
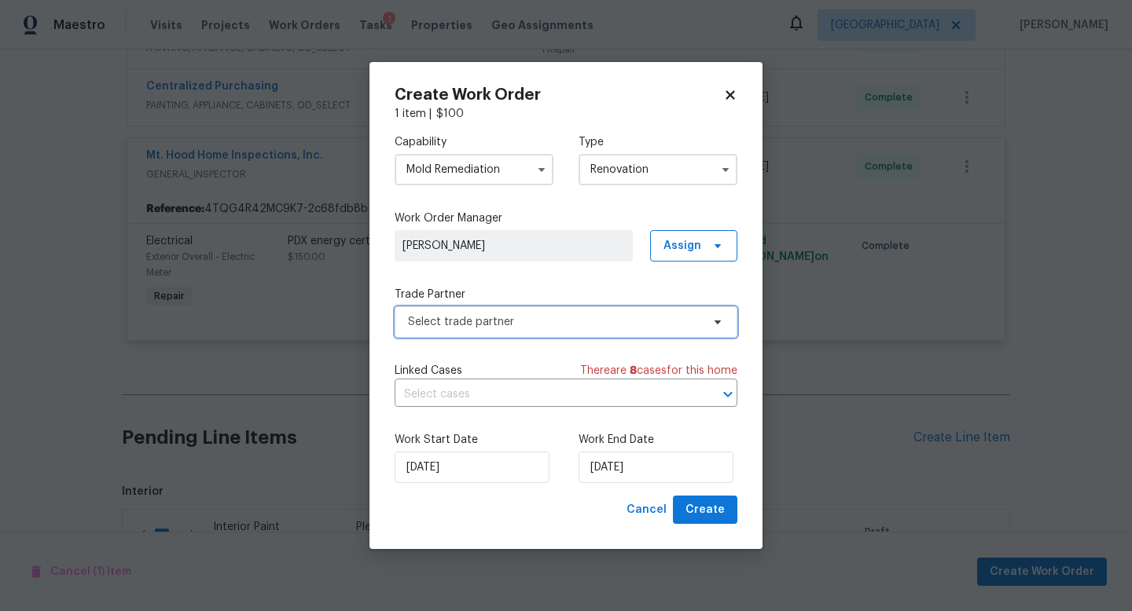
click at [477, 334] on span "Select trade partner" at bounding box center [565, 321] width 343 height 31
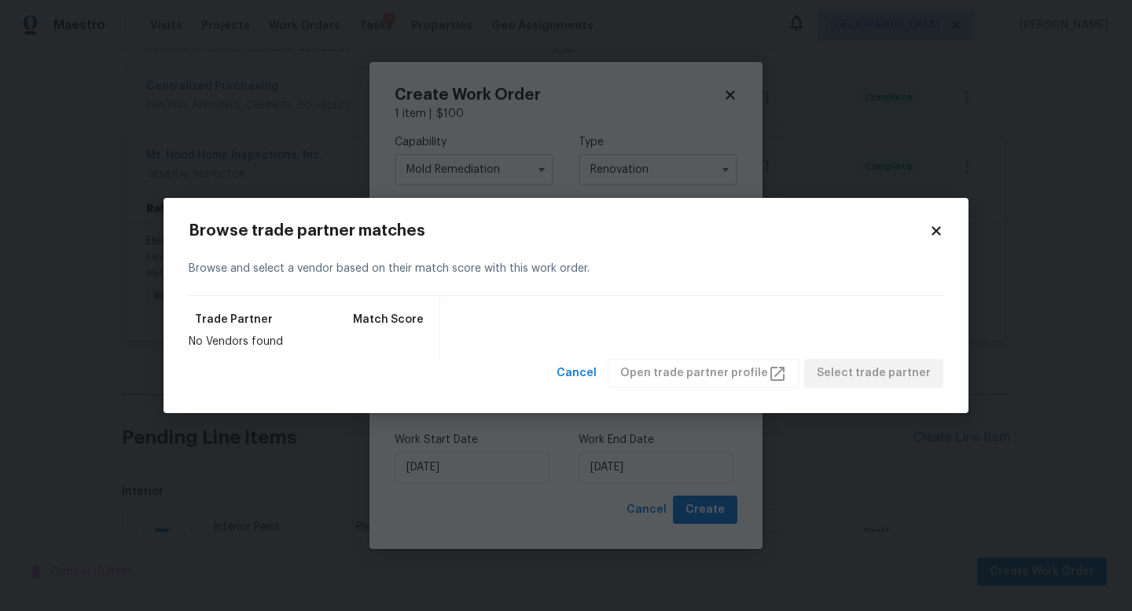
click at [936, 226] on icon at bounding box center [936, 231] width 14 height 14
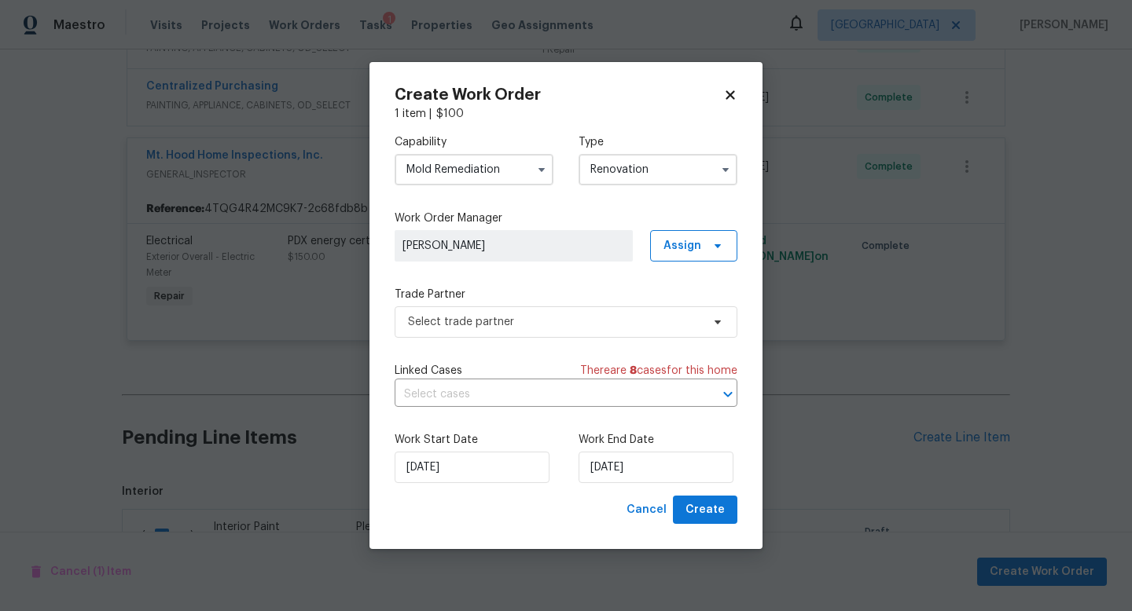
click at [464, 176] on input "Mold Remediation" at bounding box center [473, 169] width 159 height 31
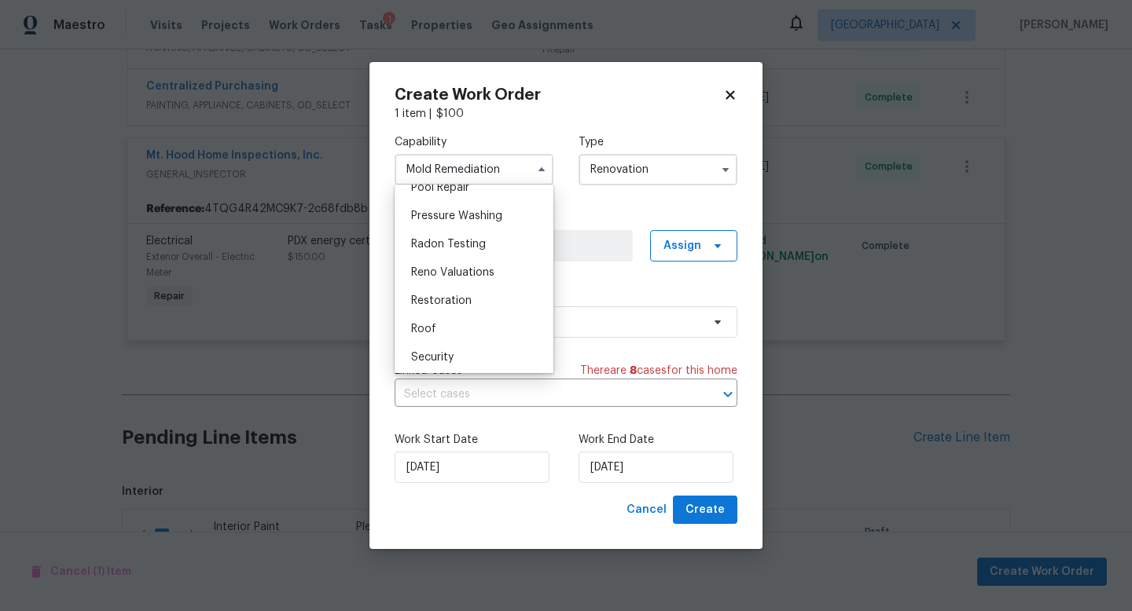
scroll to position [1342, 0]
click at [485, 267] on div "Plumbing" at bounding box center [473, 265] width 151 height 28
type input "Plumbing"
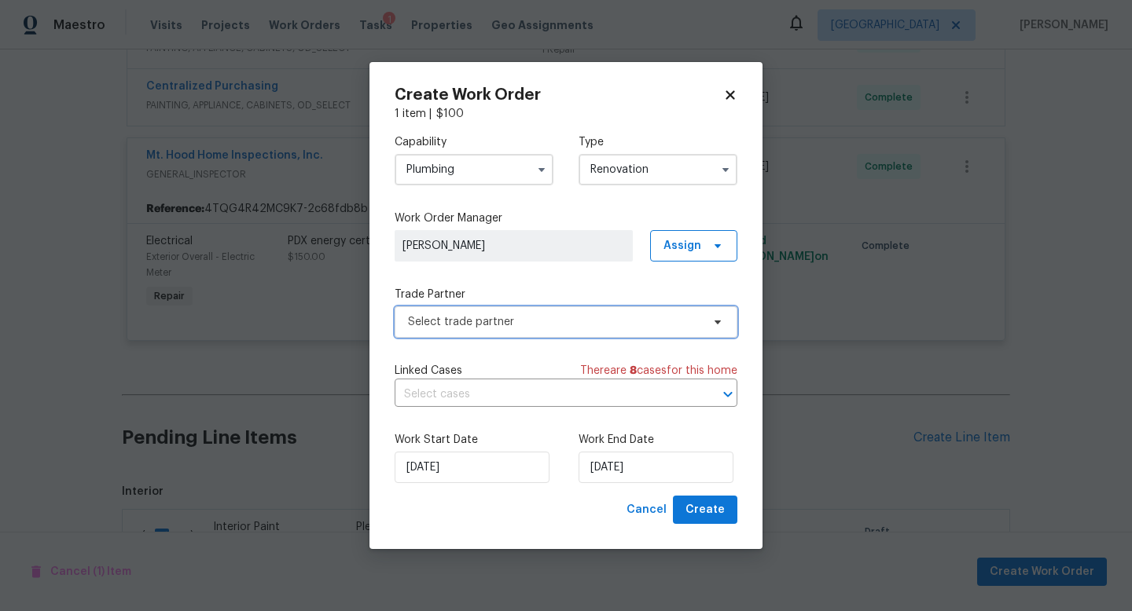
click at [661, 328] on span "Select trade partner" at bounding box center [554, 322] width 293 height 16
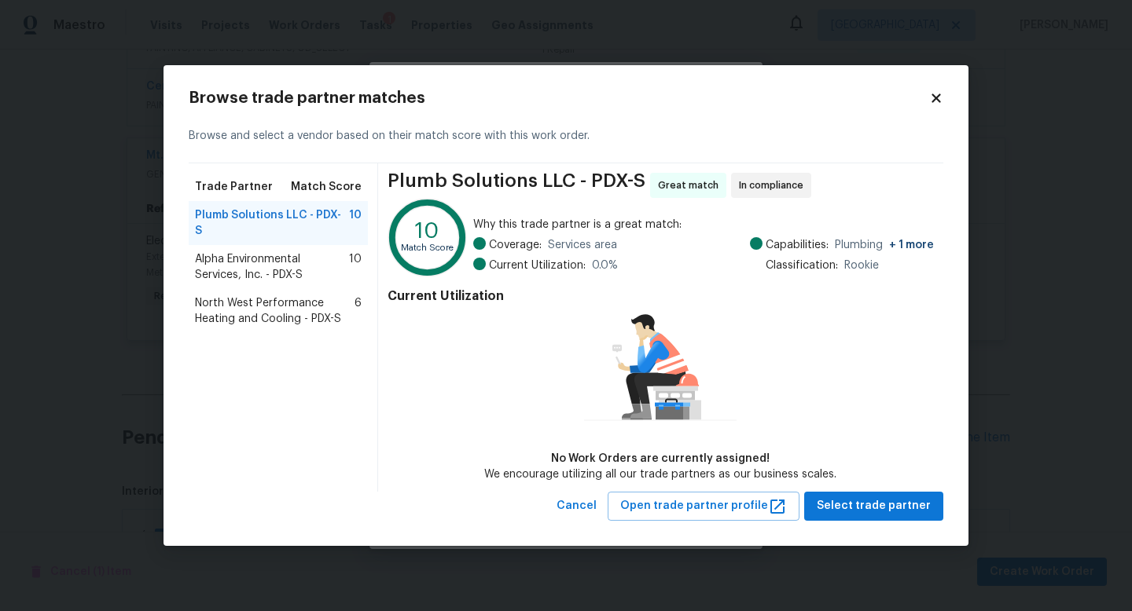
click at [218, 253] on span "Alpha Environmental Services, Inc. - PDX-S" at bounding box center [272, 266] width 154 height 31
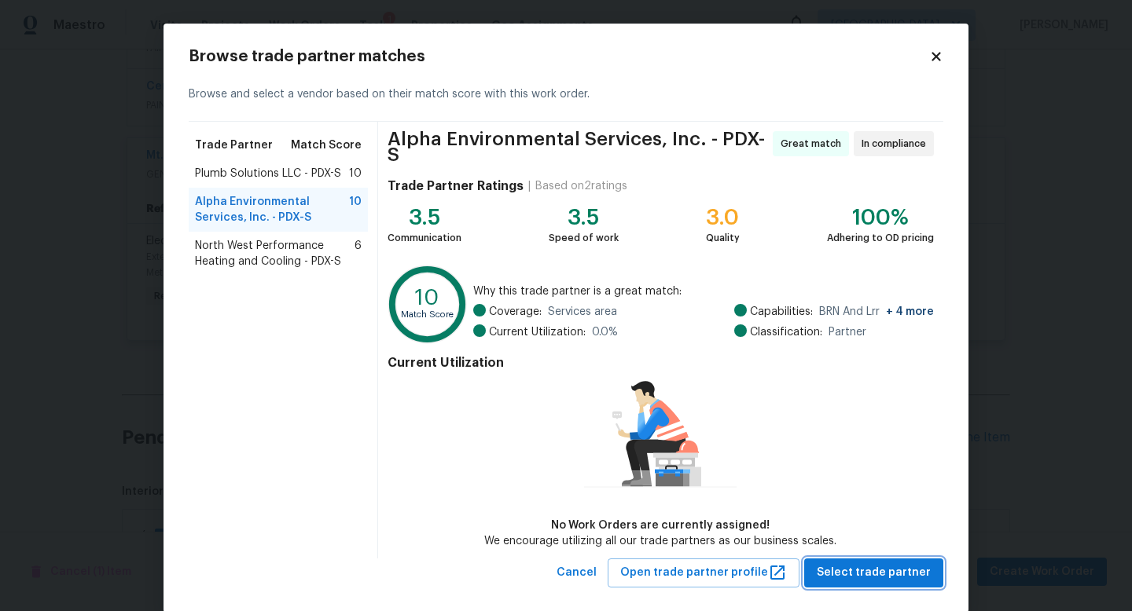
click at [893, 563] on span "Select trade partner" at bounding box center [873, 573] width 114 height 20
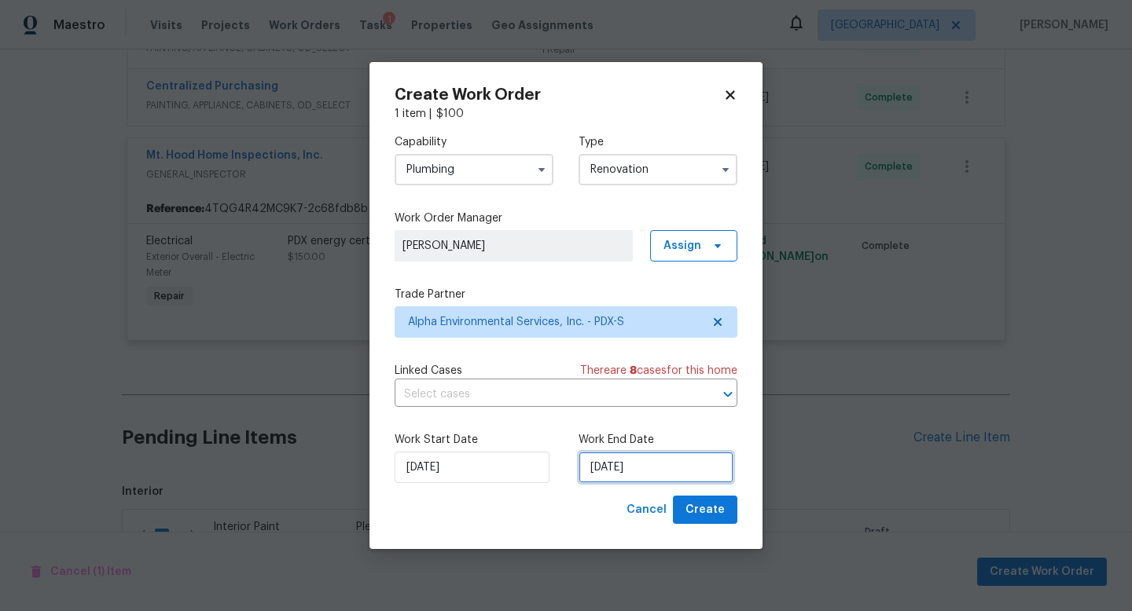
click at [665, 474] on input "[DATE]" at bounding box center [655, 467] width 155 height 31
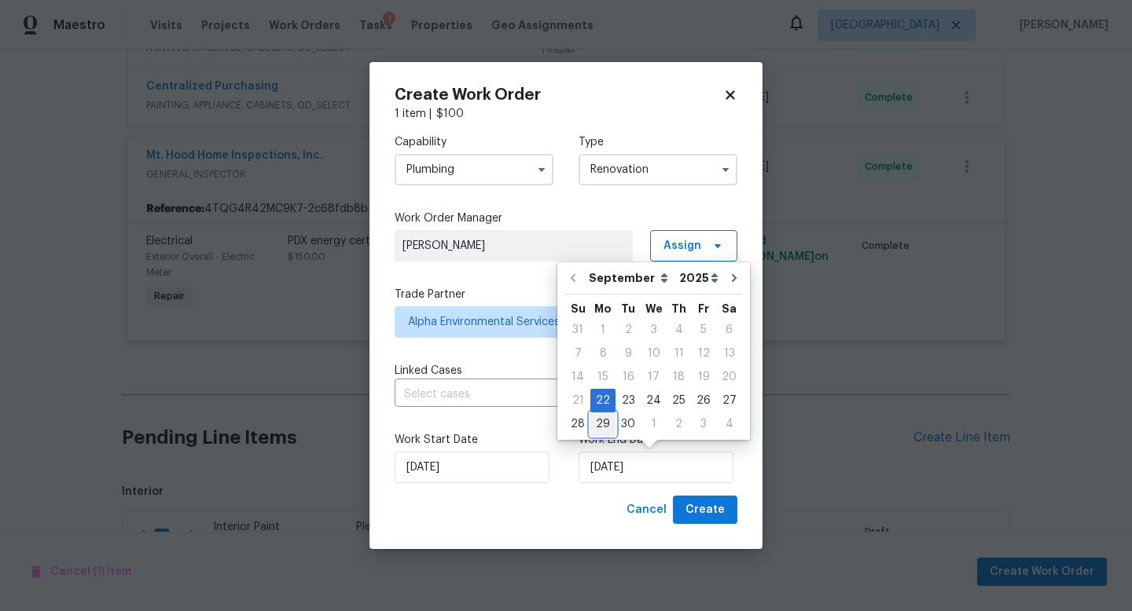
click at [607, 427] on div "29" at bounding box center [602, 424] width 25 height 22
type input "[DATE]"
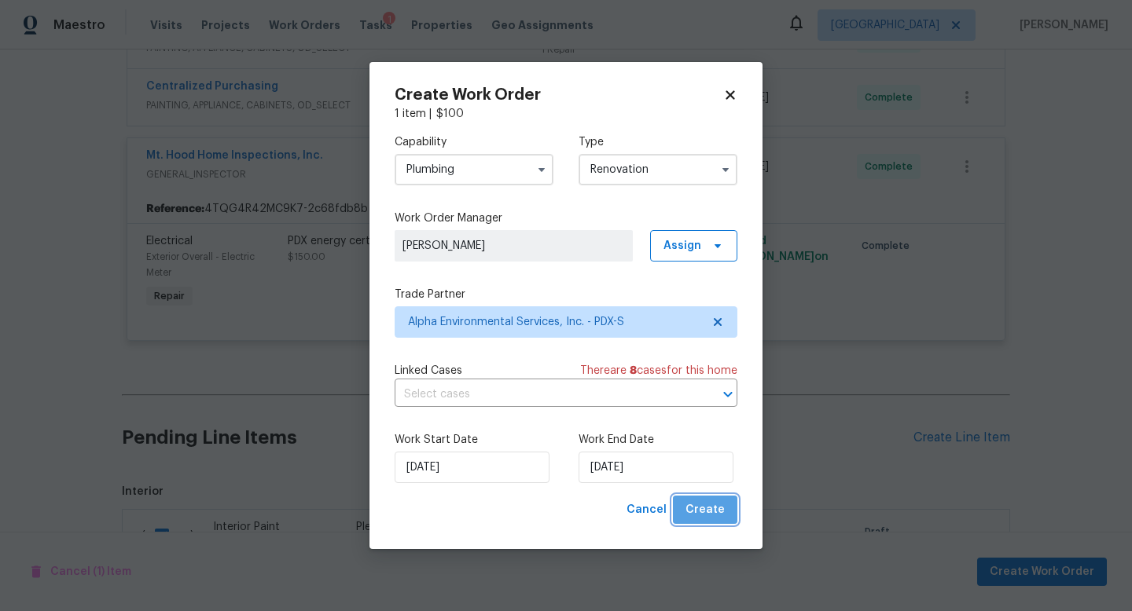
click at [730, 511] on button "Create" at bounding box center [705, 510] width 64 height 29
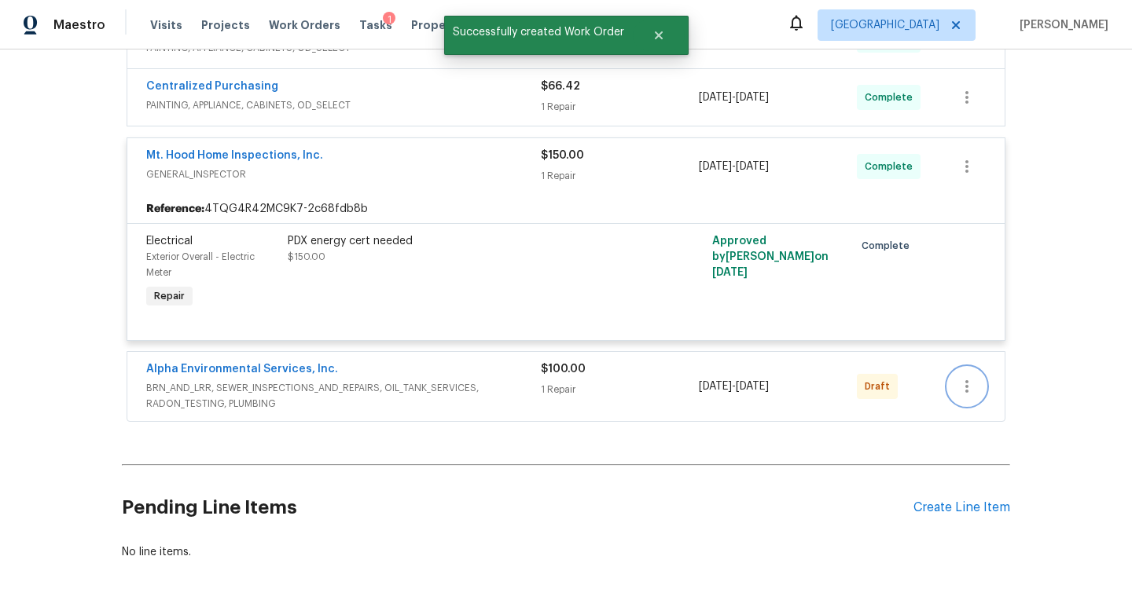
click at [965, 393] on icon "button" at bounding box center [966, 386] width 19 height 19
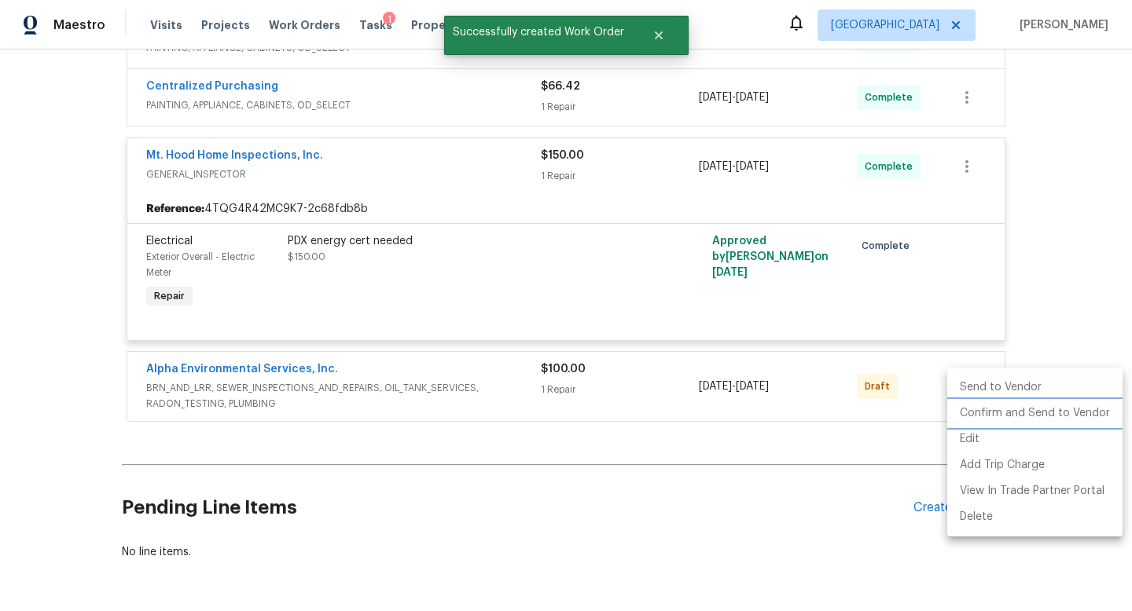
click at [982, 411] on li "Confirm and Send to Vendor" at bounding box center [1034, 414] width 175 height 26
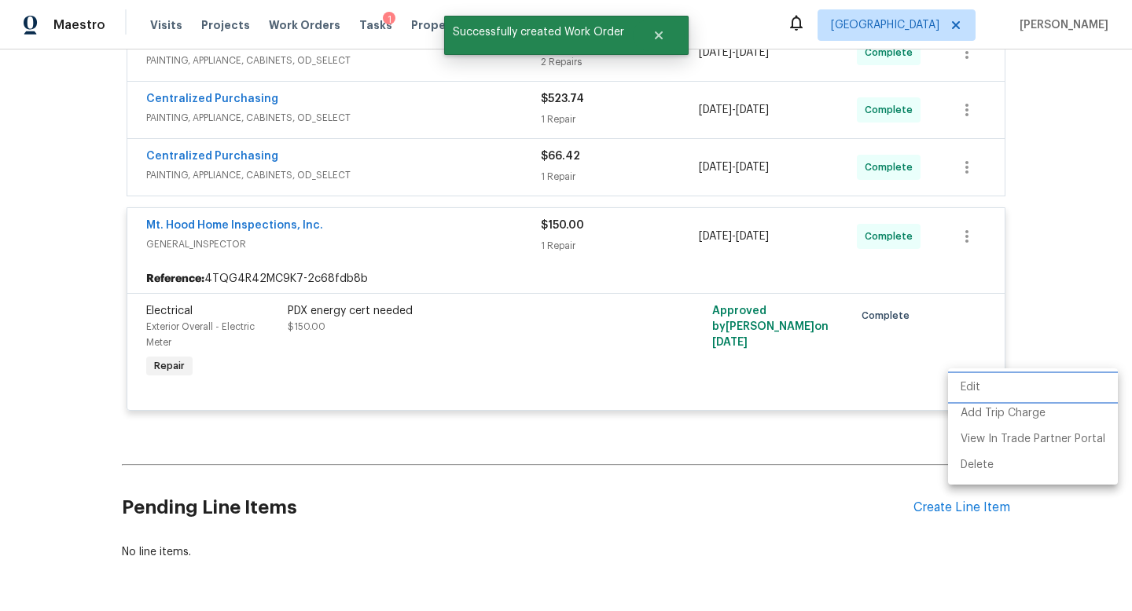
scroll to position [228, 0]
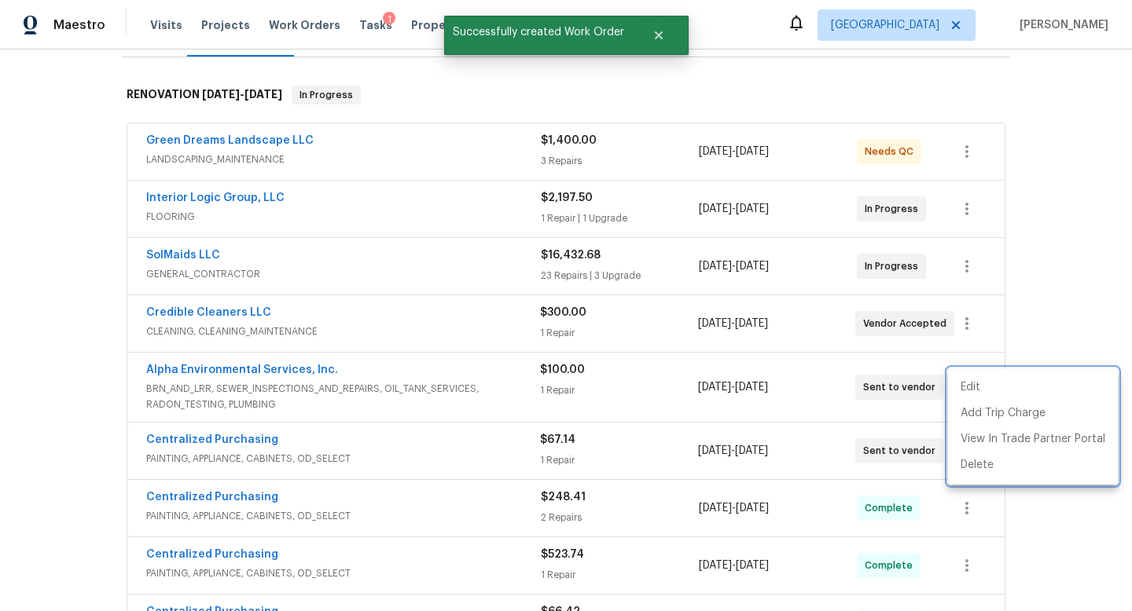
click at [73, 219] on div at bounding box center [566, 305] width 1132 height 611
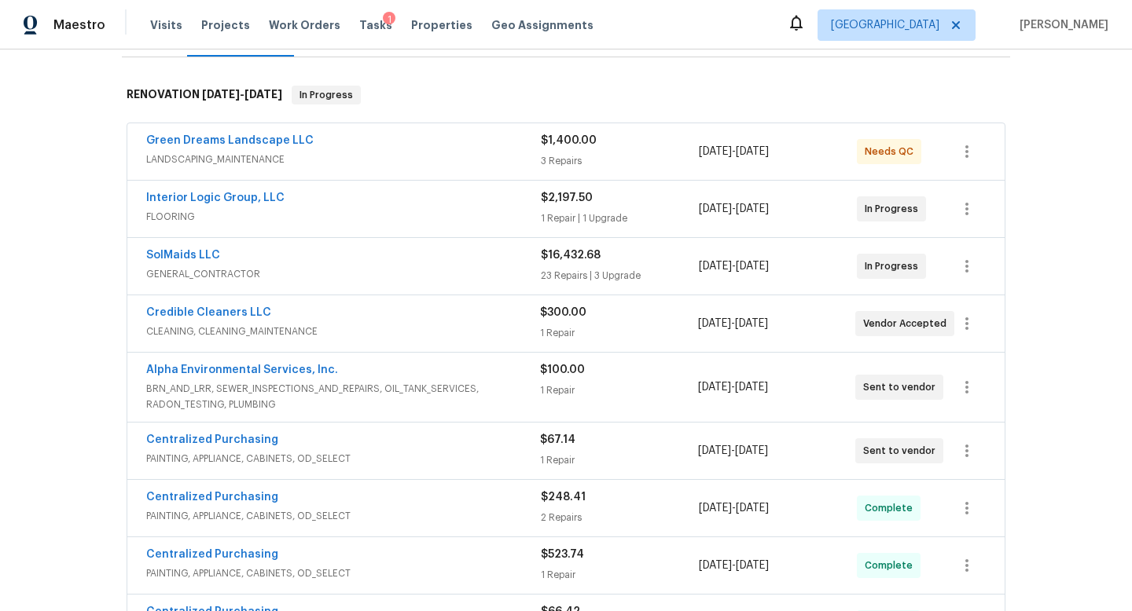
click at [61, 225] on div "Back to all projects [STREET_ADDRESS][PERSON_NAME] 2 Beds | 1 Baths | Total: 72…" at bounding box center [566, 331] width 1132 height 562
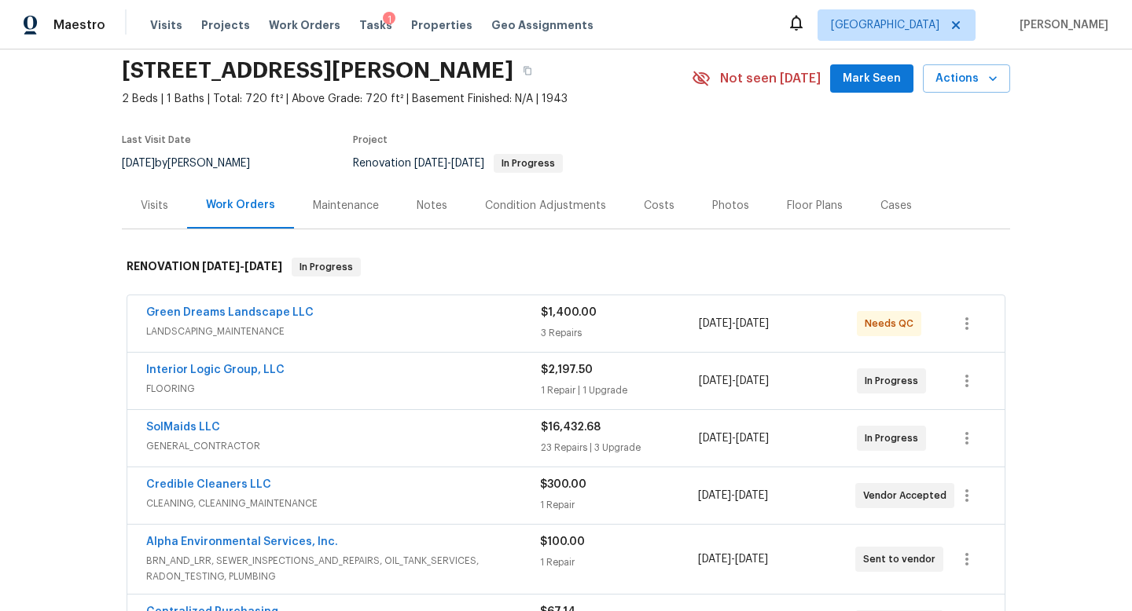
scroll to position [0, 0]
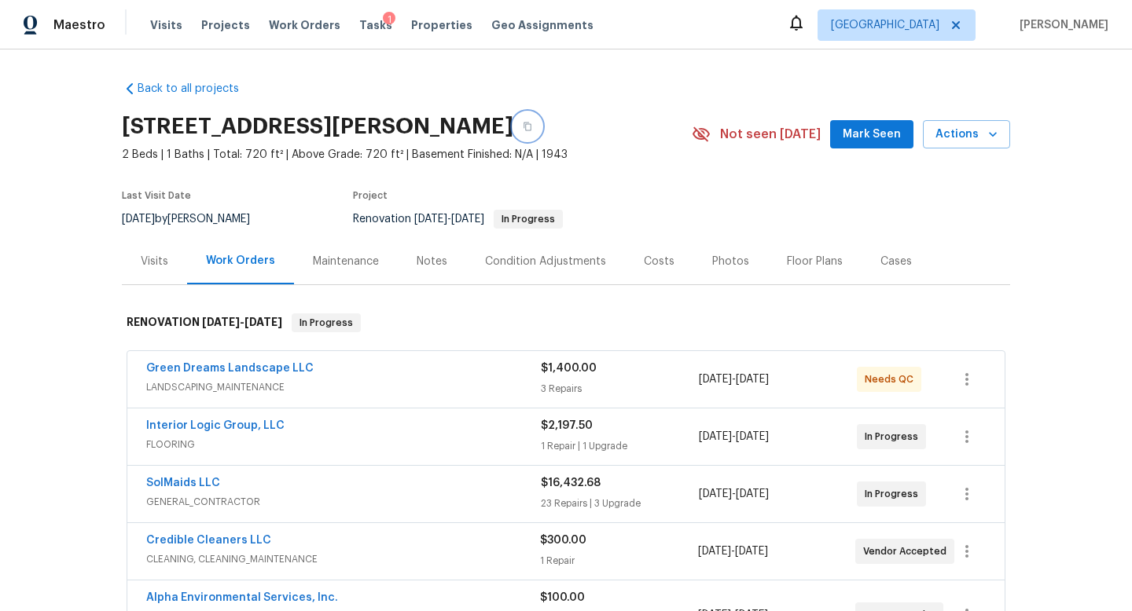
click at [541, 136] on button "button" at bounding box center [527, 126] width 28 height 28
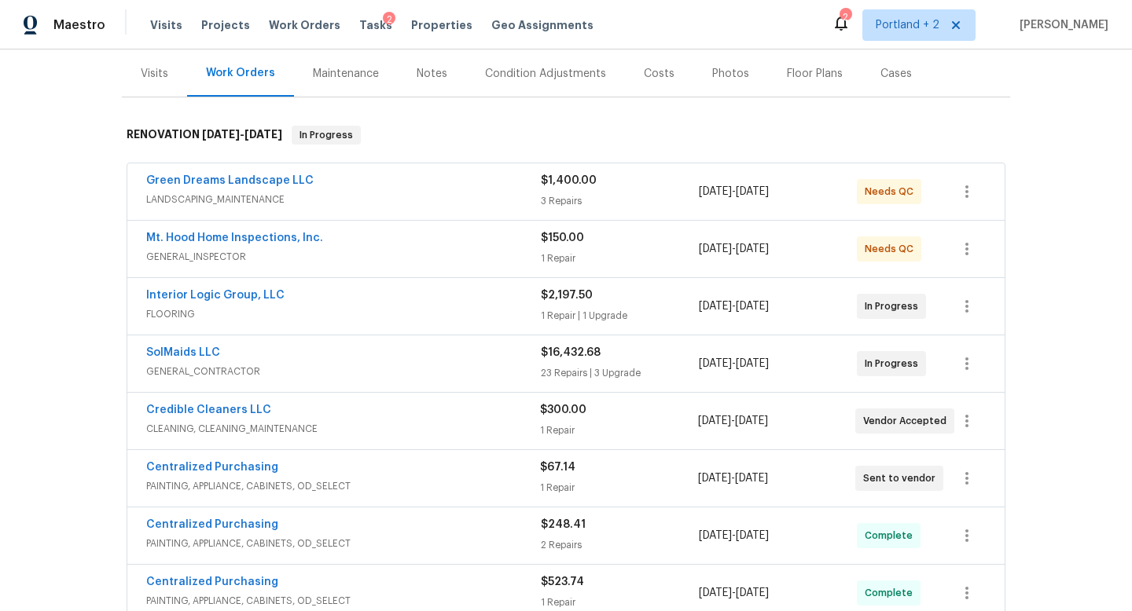
scroll to position [185, 0]
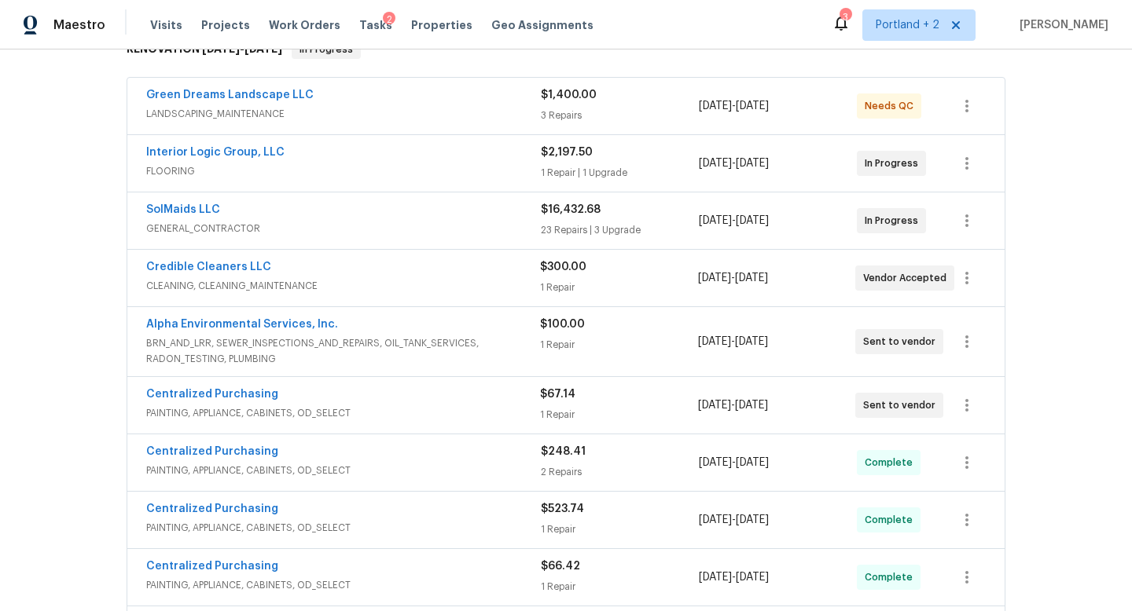
scroll to position [276, 0]
